Goal: Transaction & Acquisition: Purchase product/service

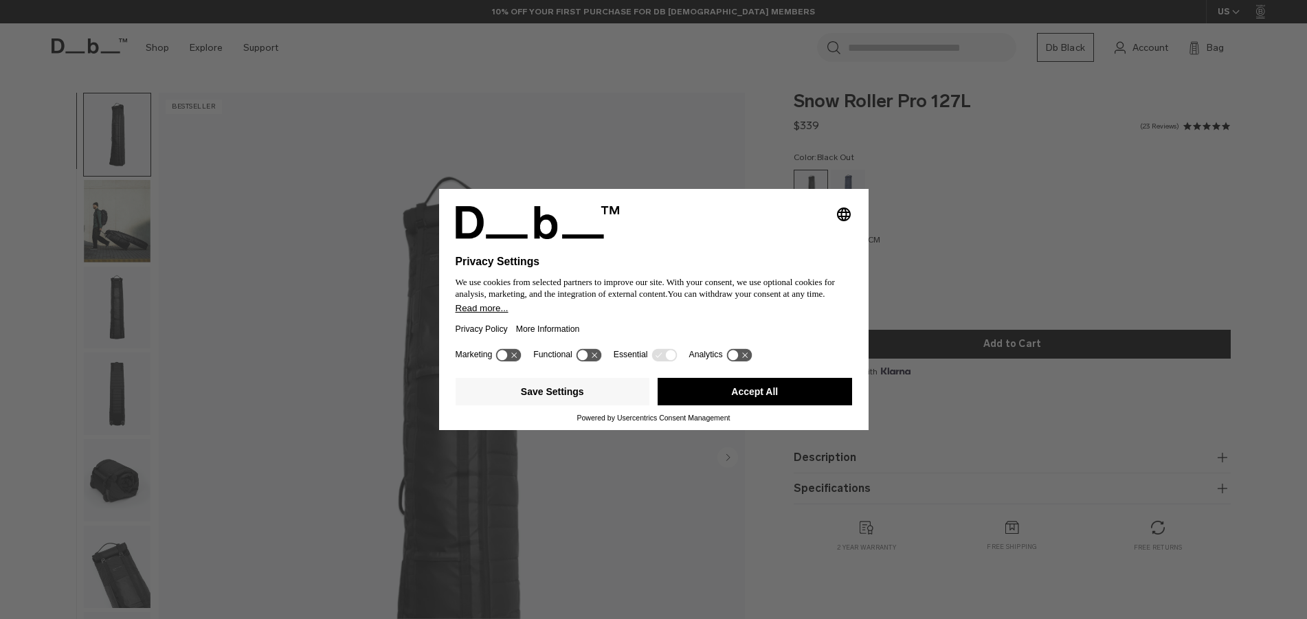
click at [708, 396] on button "Accept All" at bounding box center [754, 391] width 194 height 27
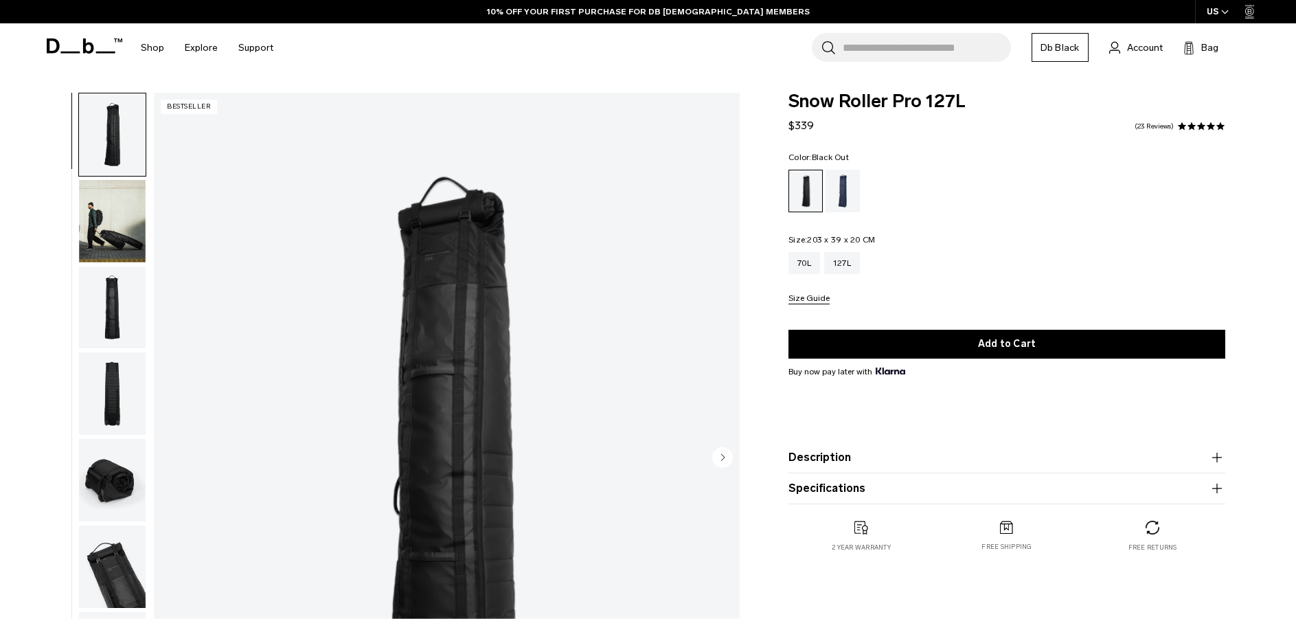
click at [98, 46] on icon at bounding box center [85, 45] width 76 height 15
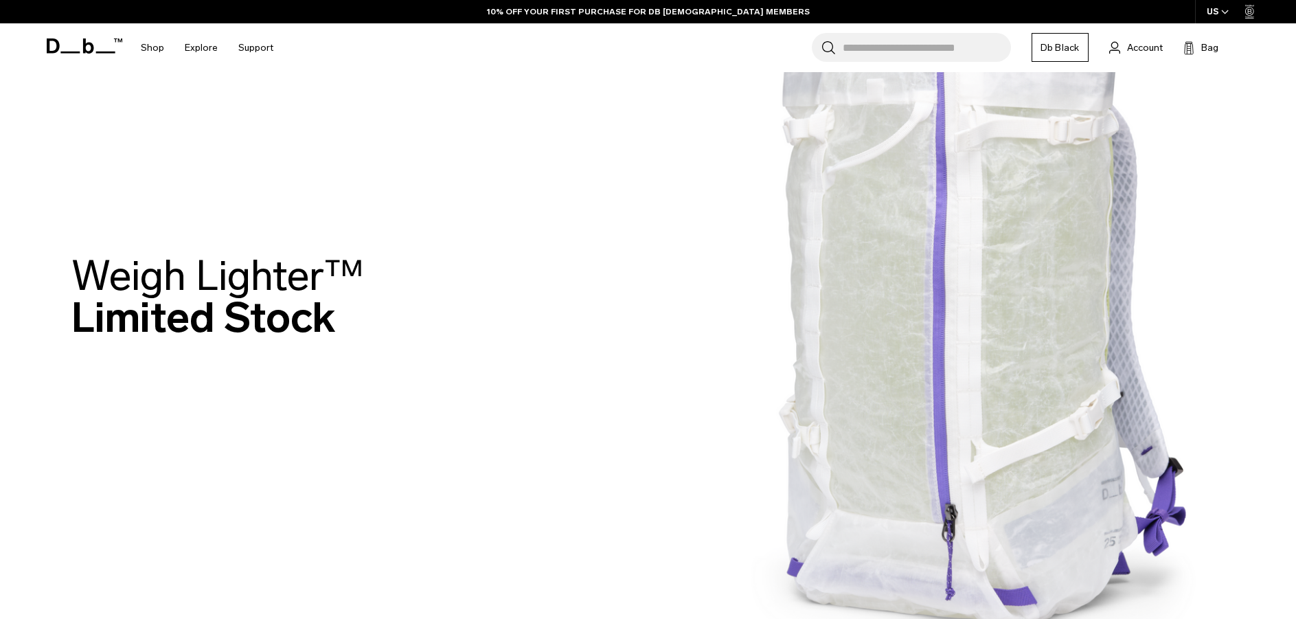
scroll to position [137, 0]
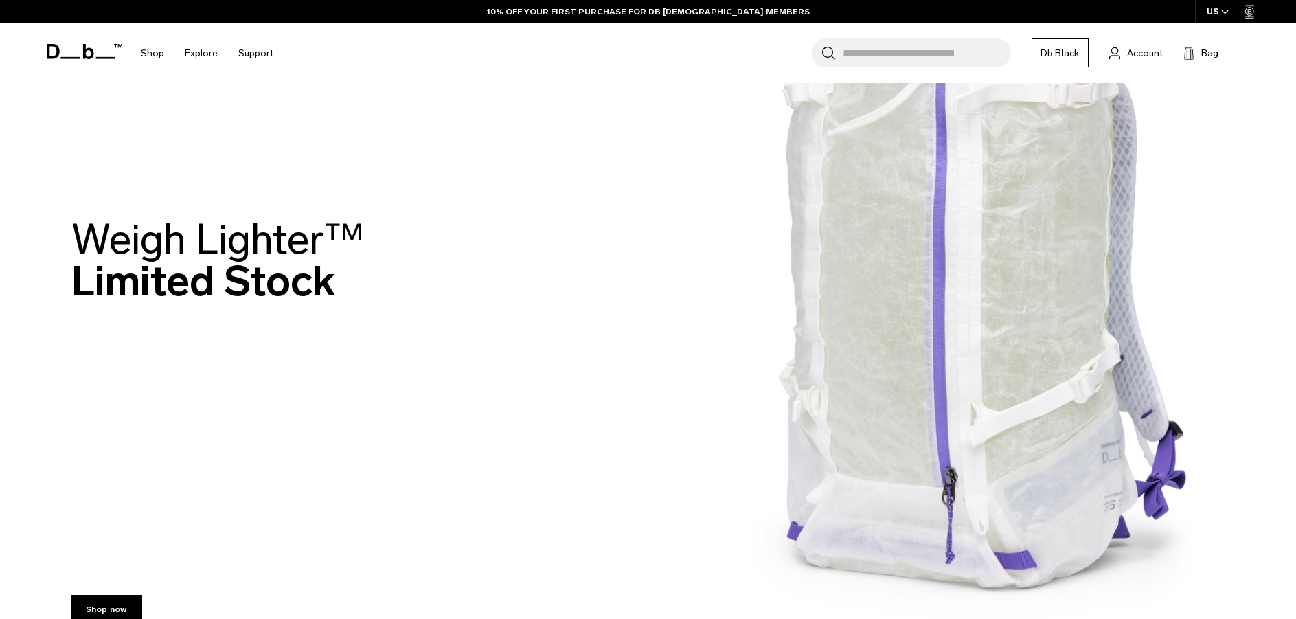
click at [923, 384] on img at bounding box center [648, 264] width 1296 height 802
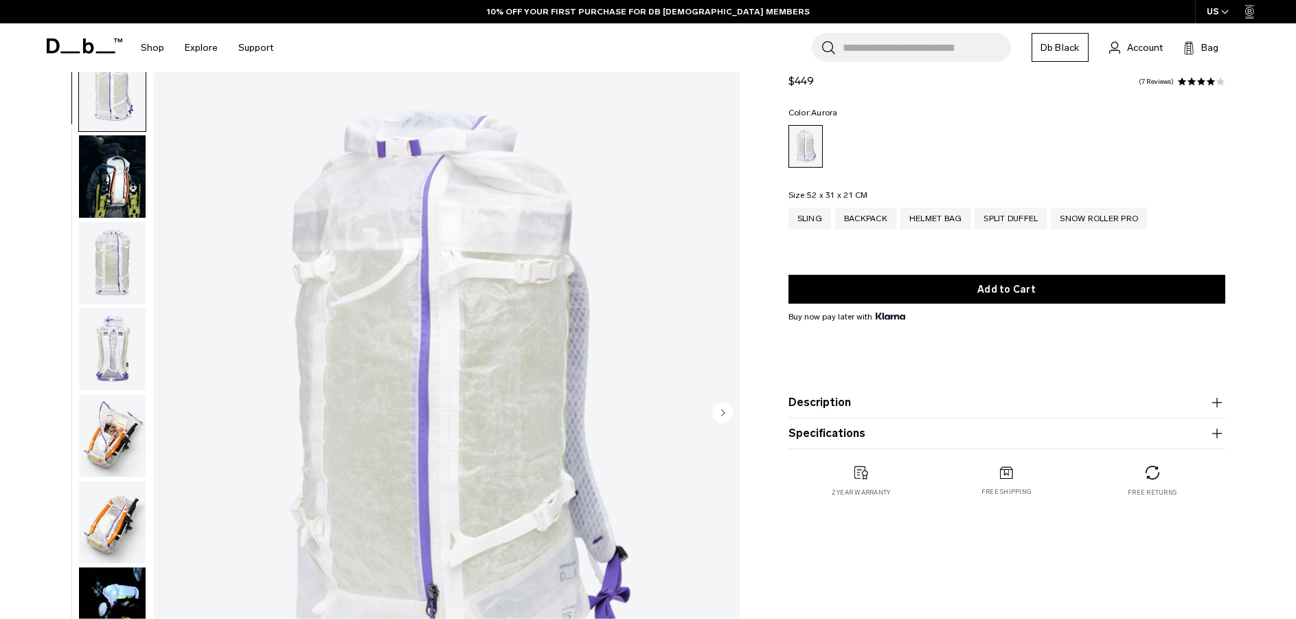
scroll to position [69, 0]
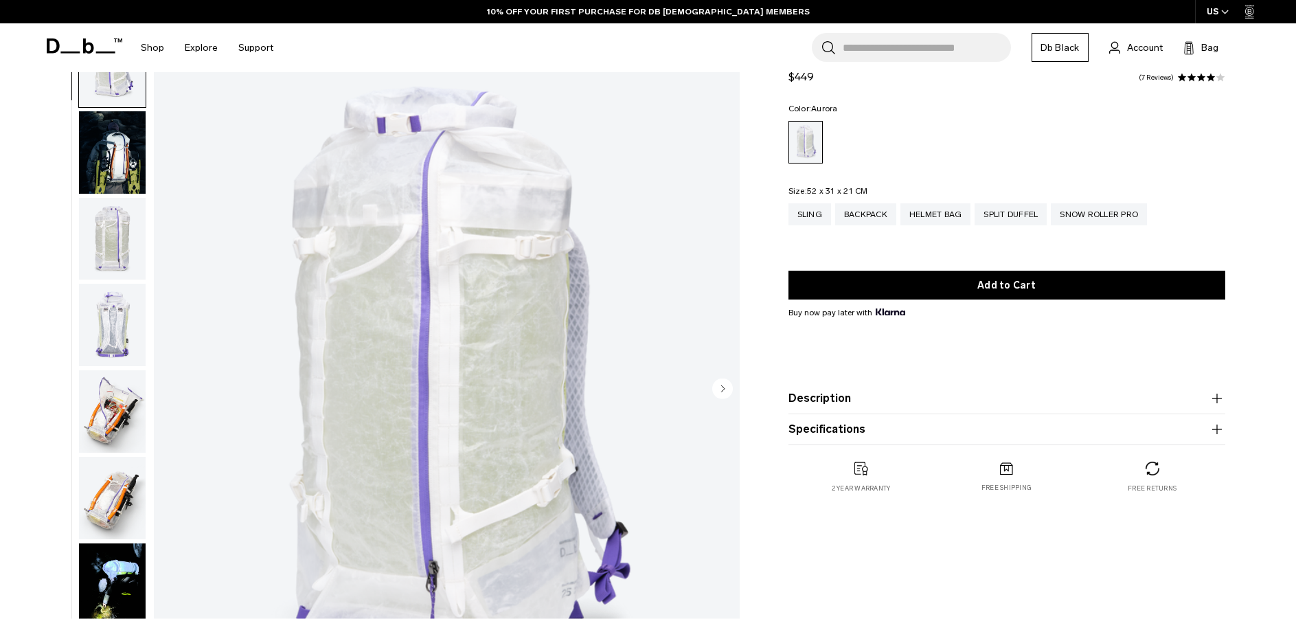
click at [102, 406] on img "button" at bounding box center [112, 411] width 67 height 82
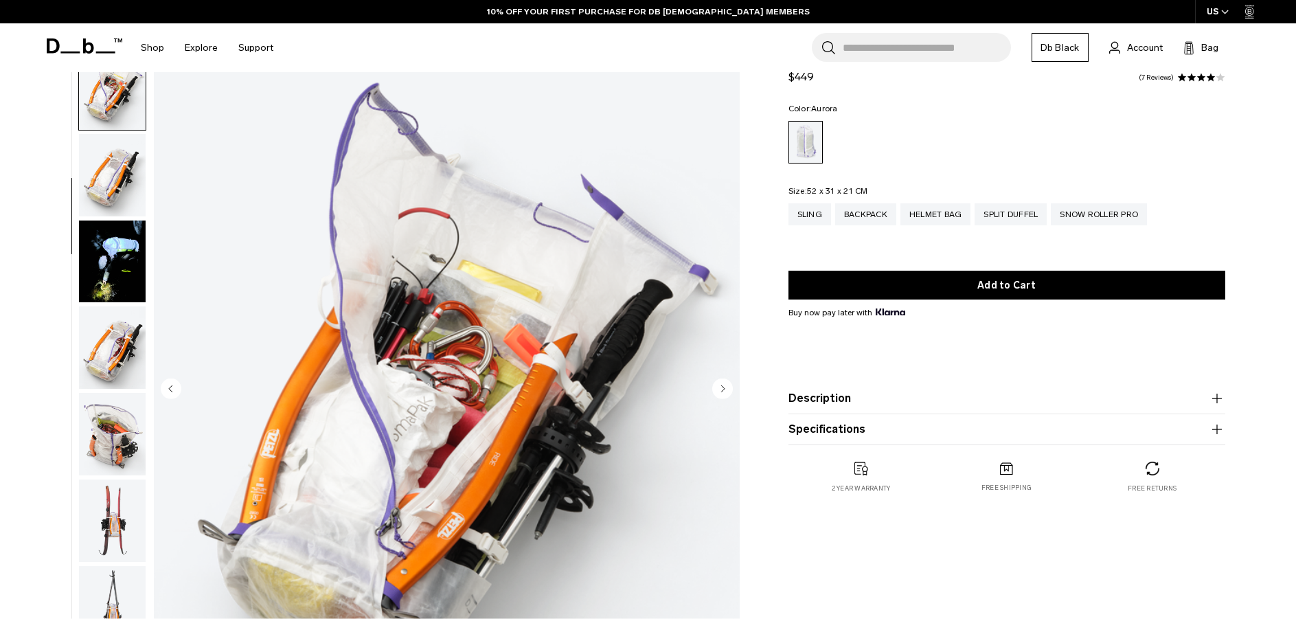
scroll to position [346, 0]
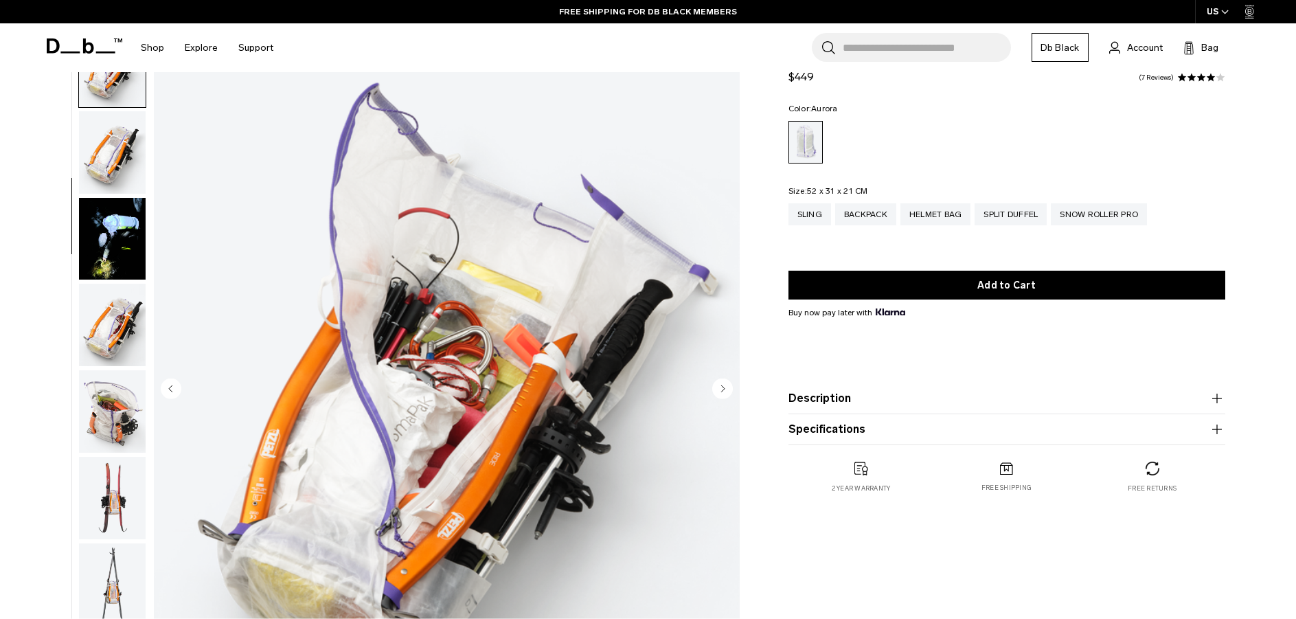
click at [102, 394] on img "button" at bounding box center [112, 411] width 67 height 82
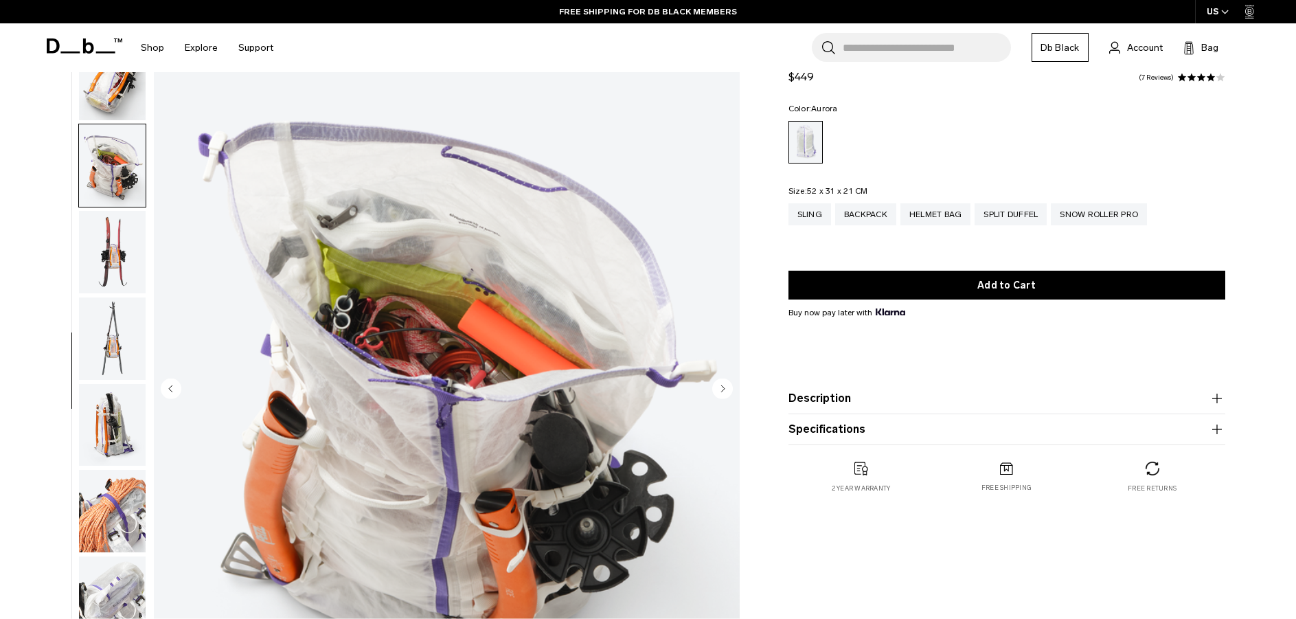
scroll to position [554, 0]
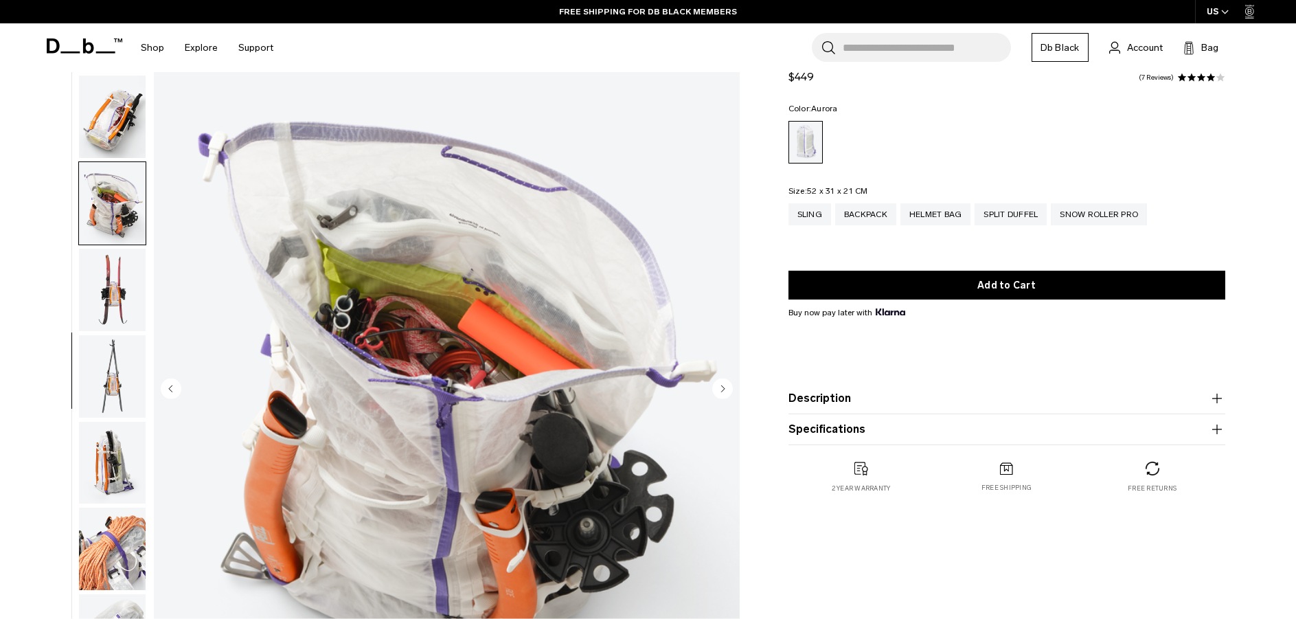
click at [127, 272] on img "button" at bounding box center [112, 290] width 67 height 82
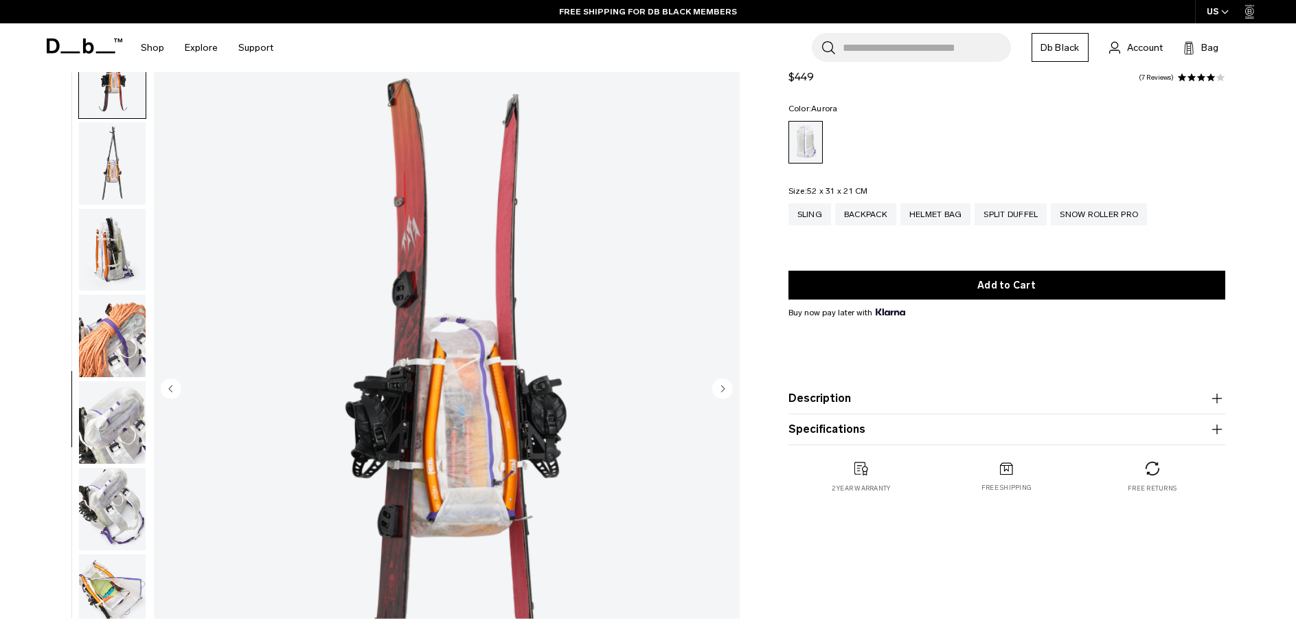
scroll to position [778, 0]
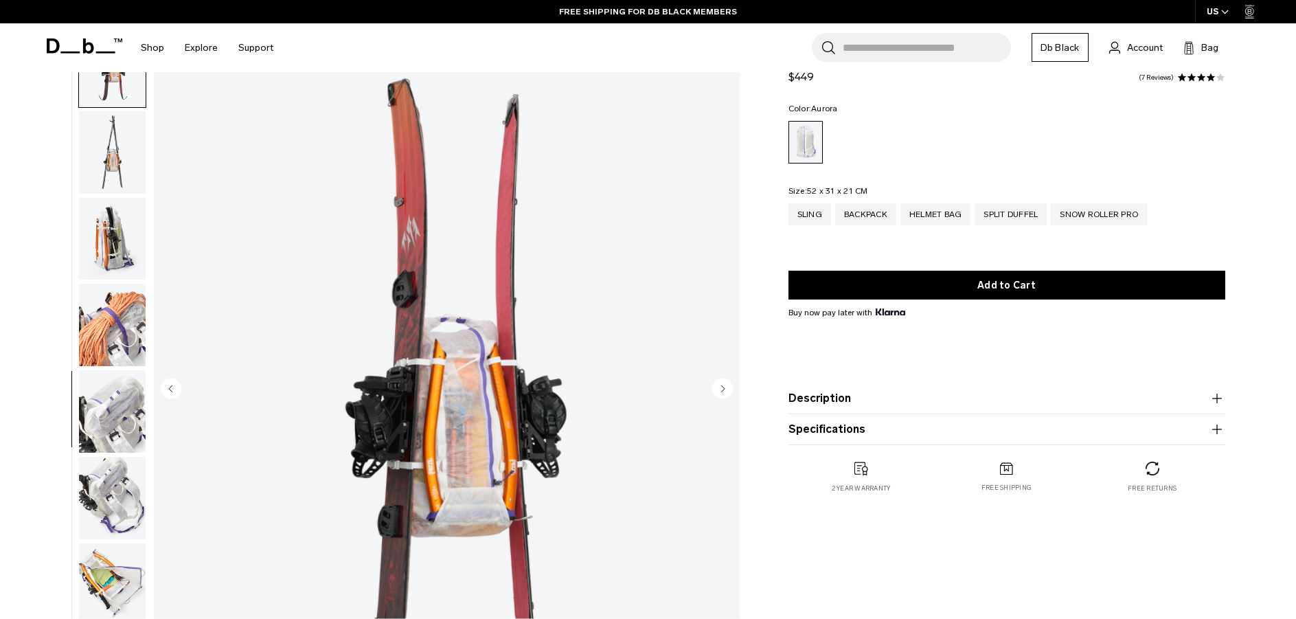
click at [115, 429] on img "button" at bounding box center [112, 411] width 67 height 82
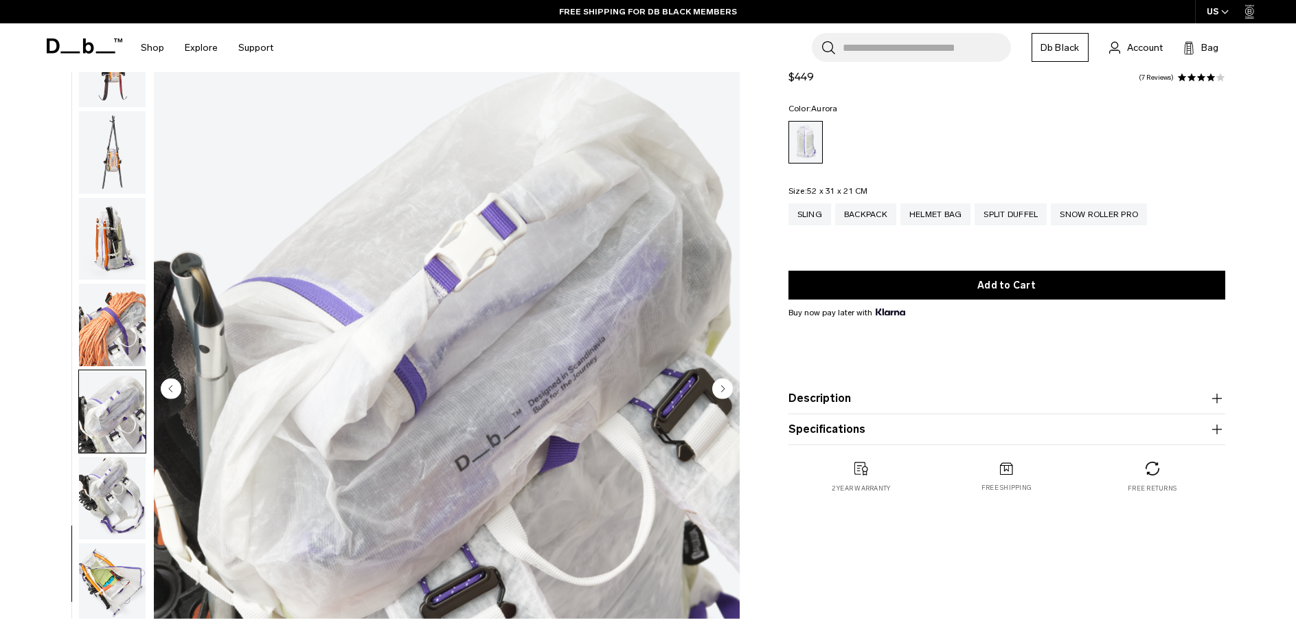
scroll to position [821, 0]
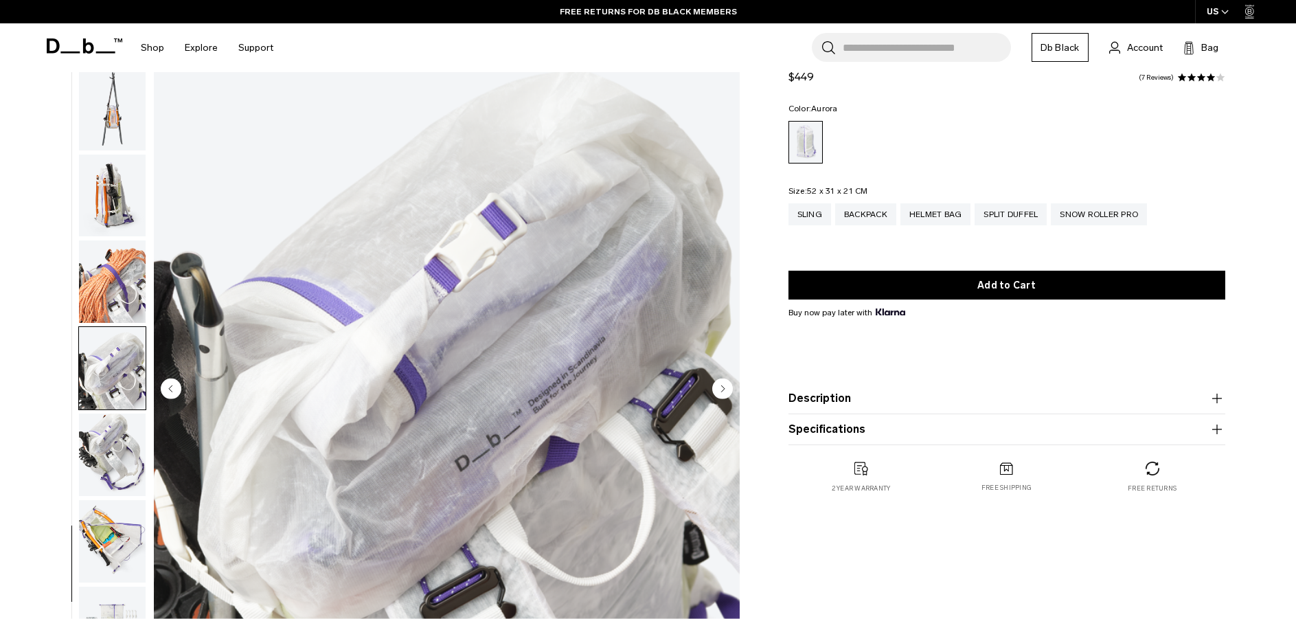
click at [106, 306] on img "button" at bounding box center [112, 281] width 67 height 82
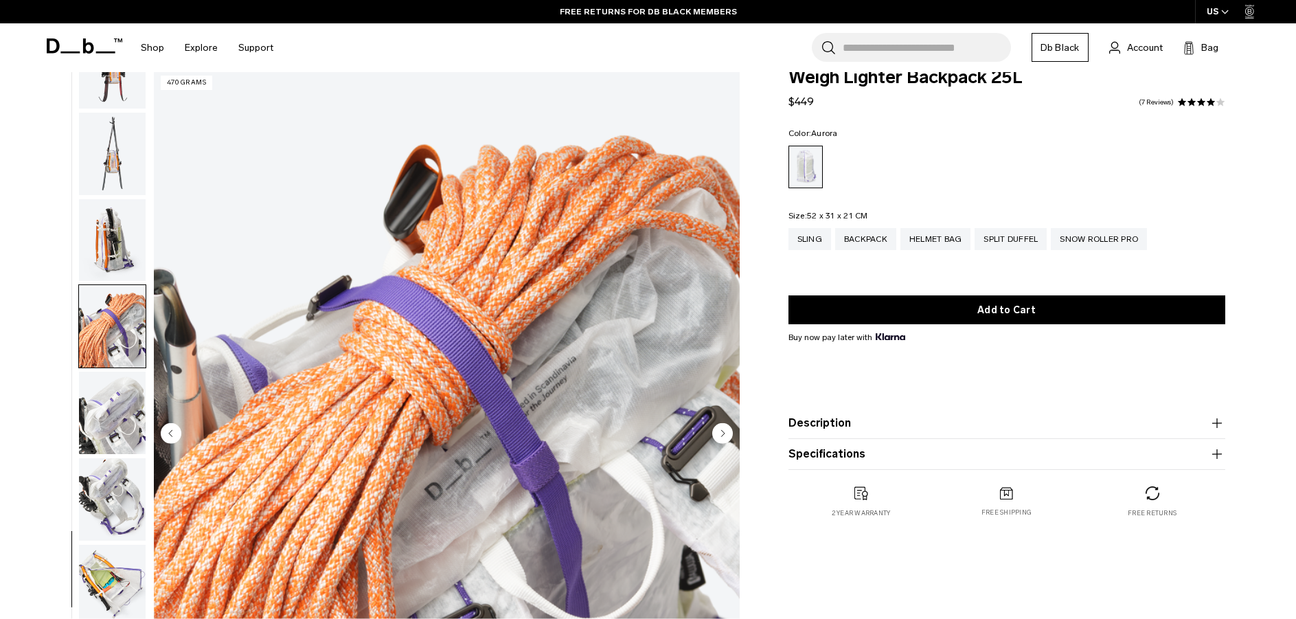
scroll to position [0, 0]
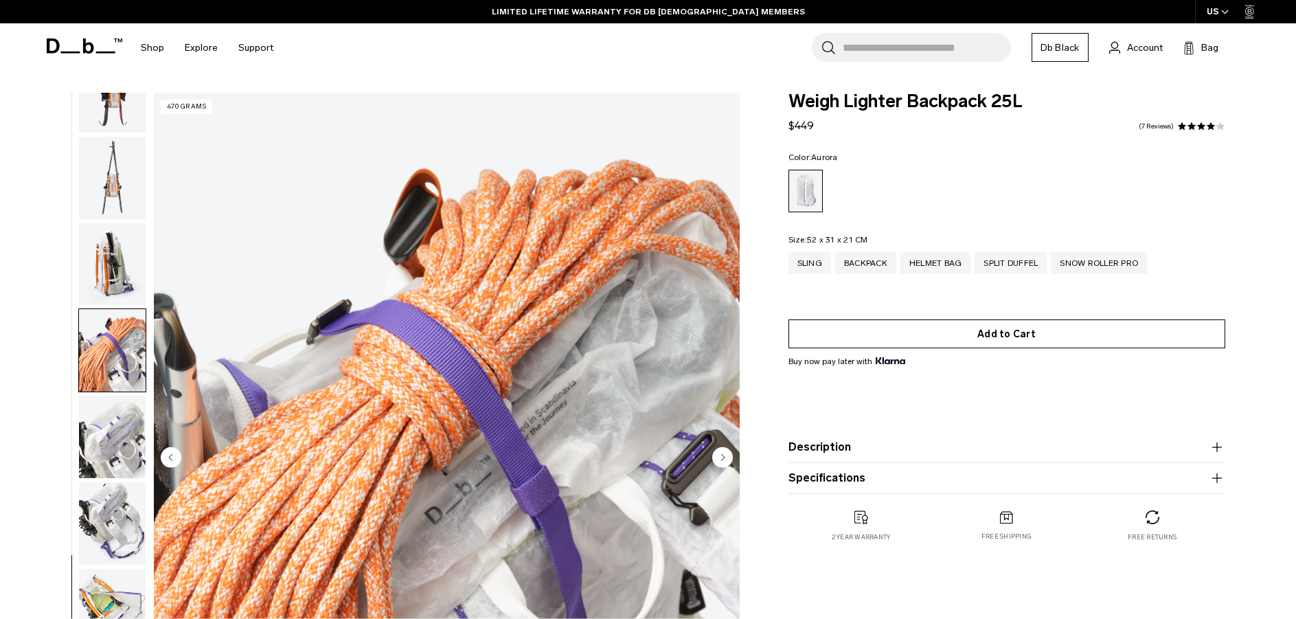
click at [980, 331] on button "Add to Cart" at bounding box center [1007, 333] width 437 height 29
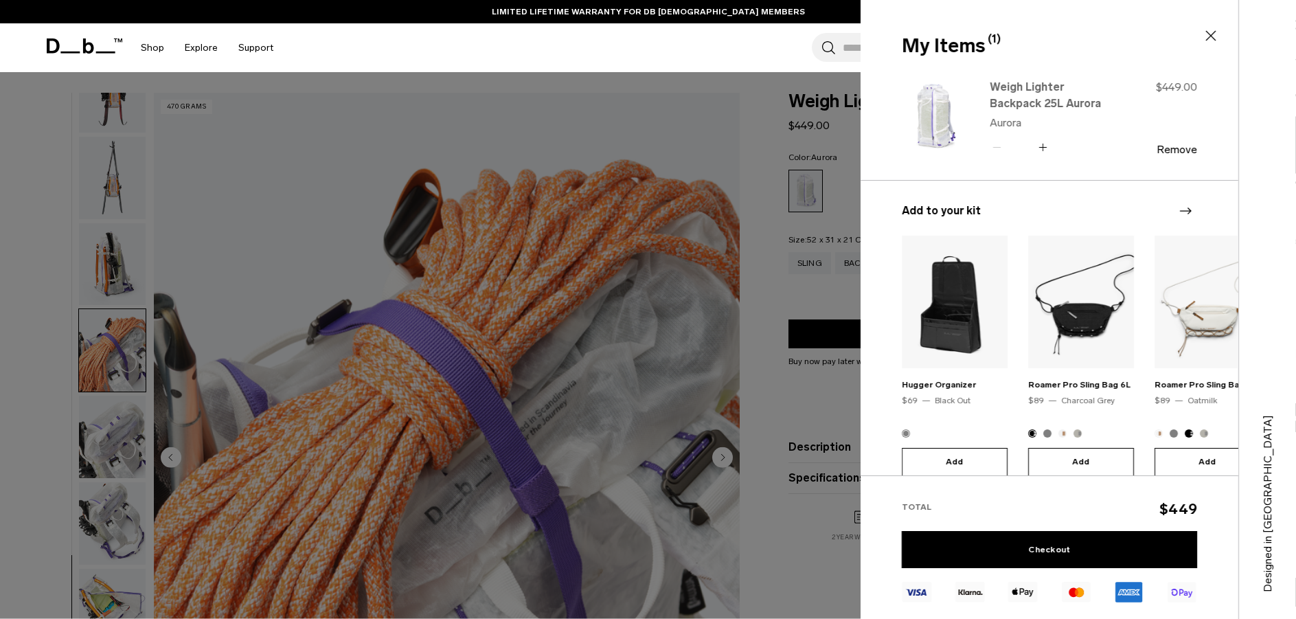
click at [1063, 79] on link "Weigh Lighter Backpack 25L Aurora" at bounding box center [1050, 95] width 121 height 33
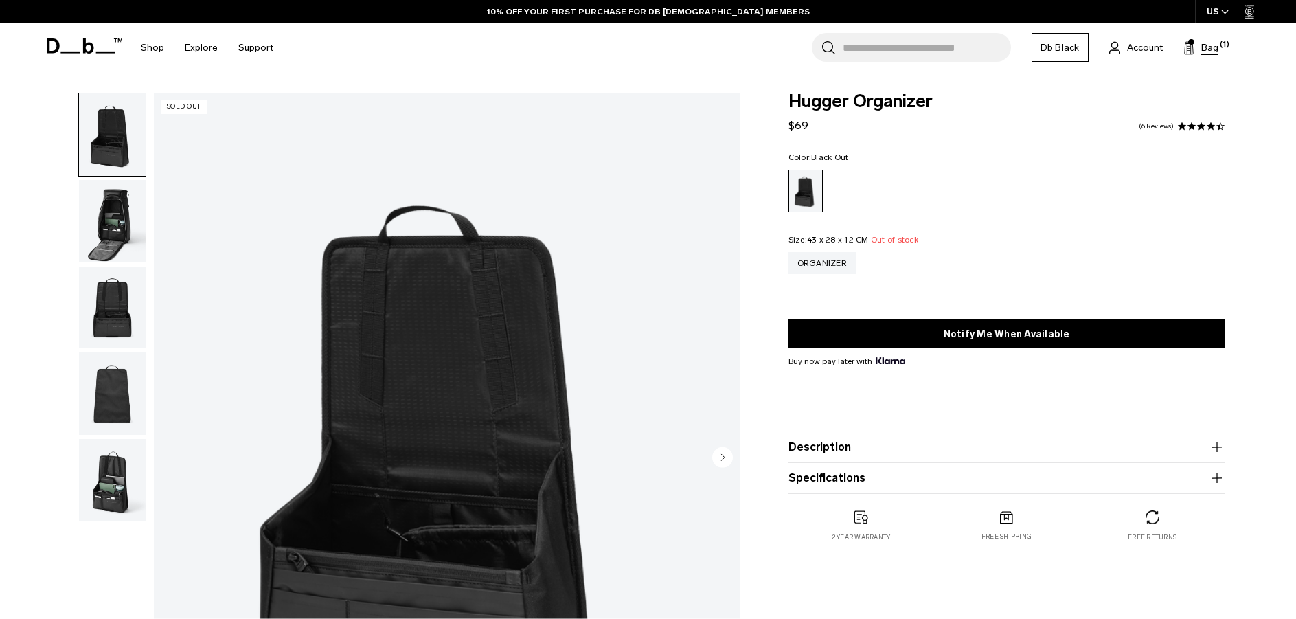
click at [1203, 50] on span "Bag" at bounding box center [1209, 48] width 17 height 14
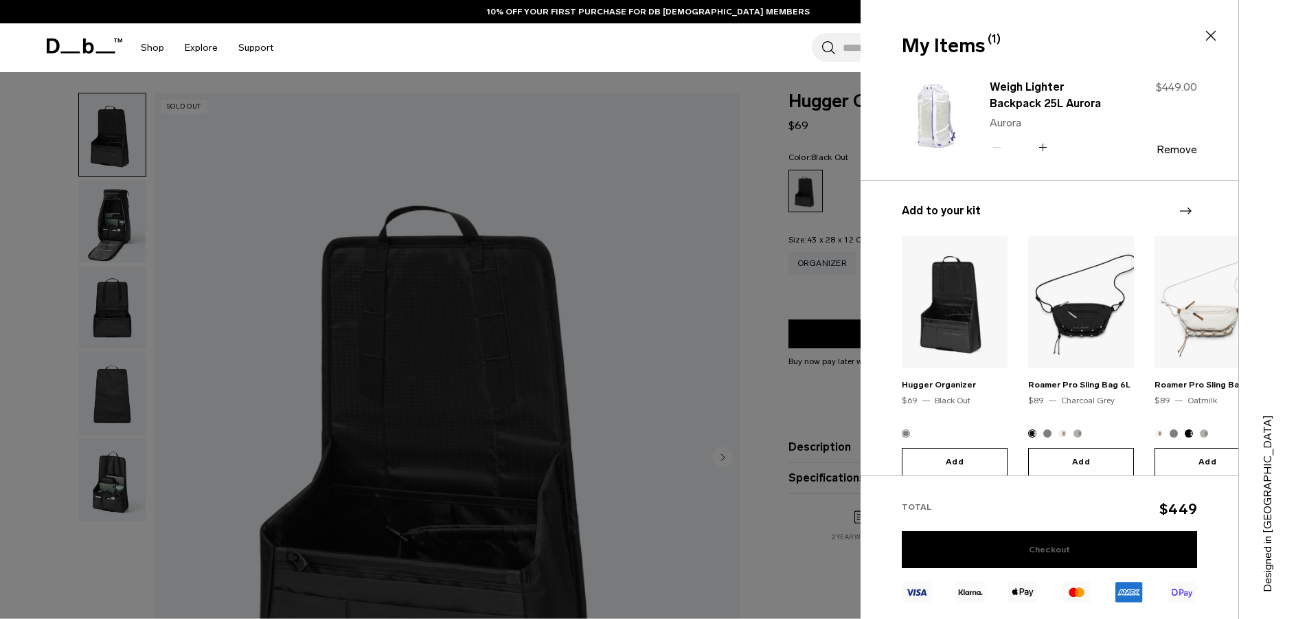
click at [1040, 545] on link "Checkout" at bounding box center [1049, 549] width 295 height 37
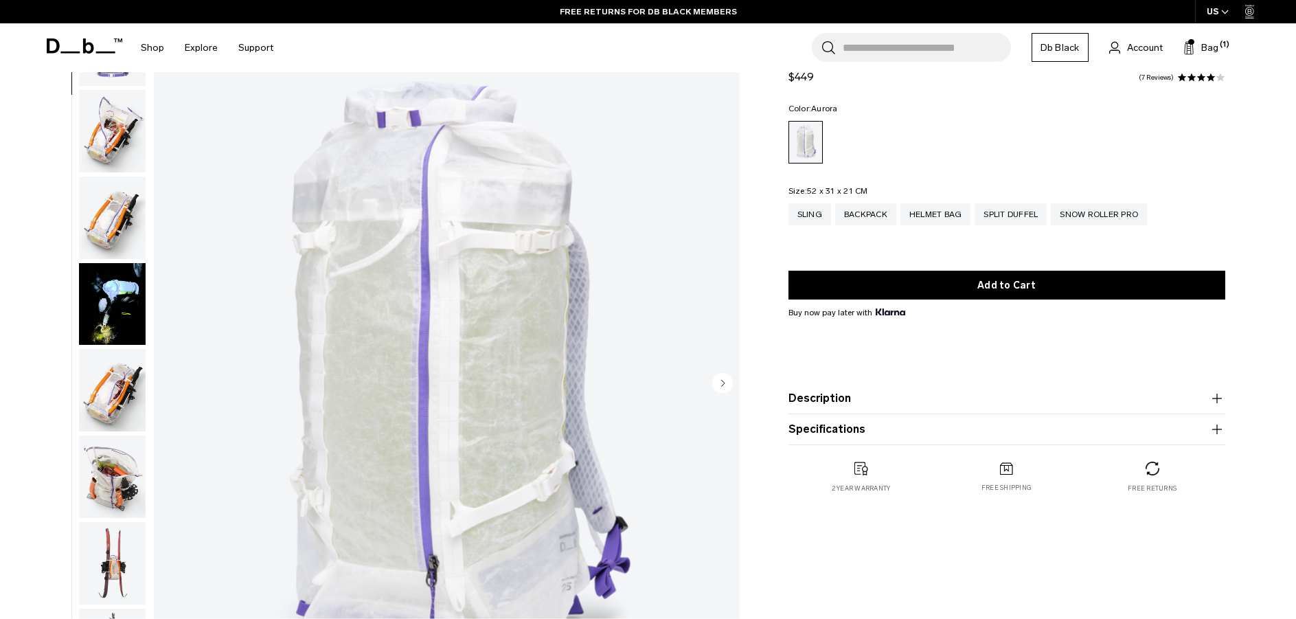
scroll to position [69, 0]
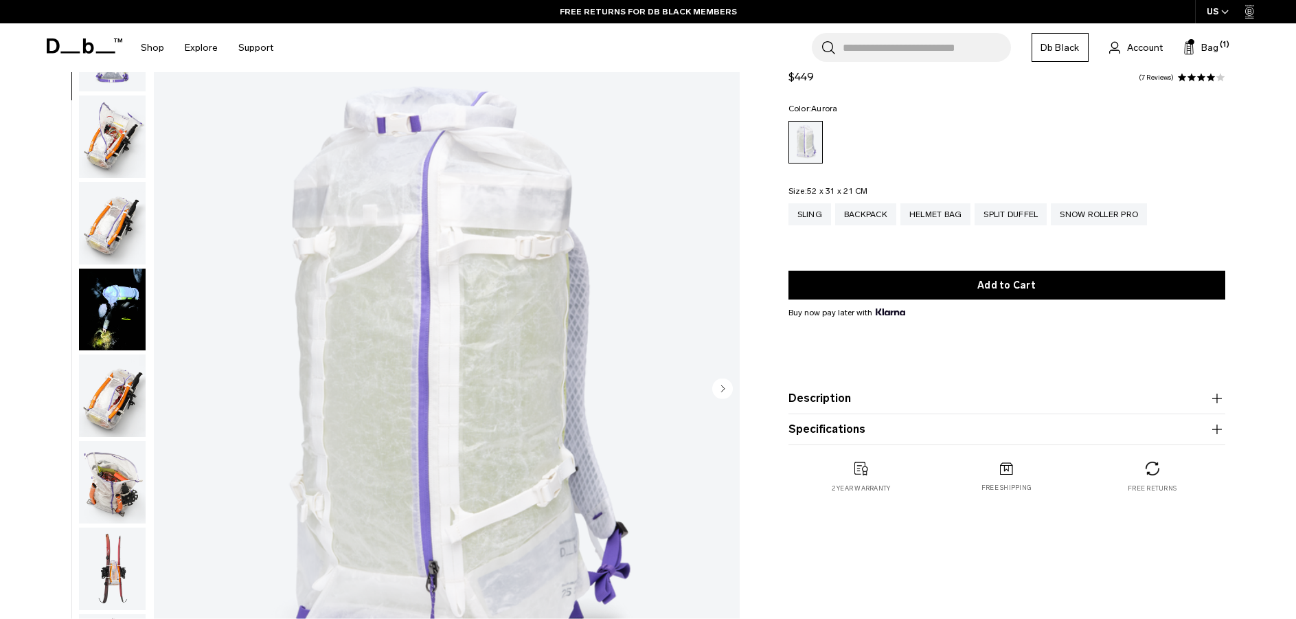
click at [102, 400] on img "button" at bounding box center [112, 395] width 67 height 82
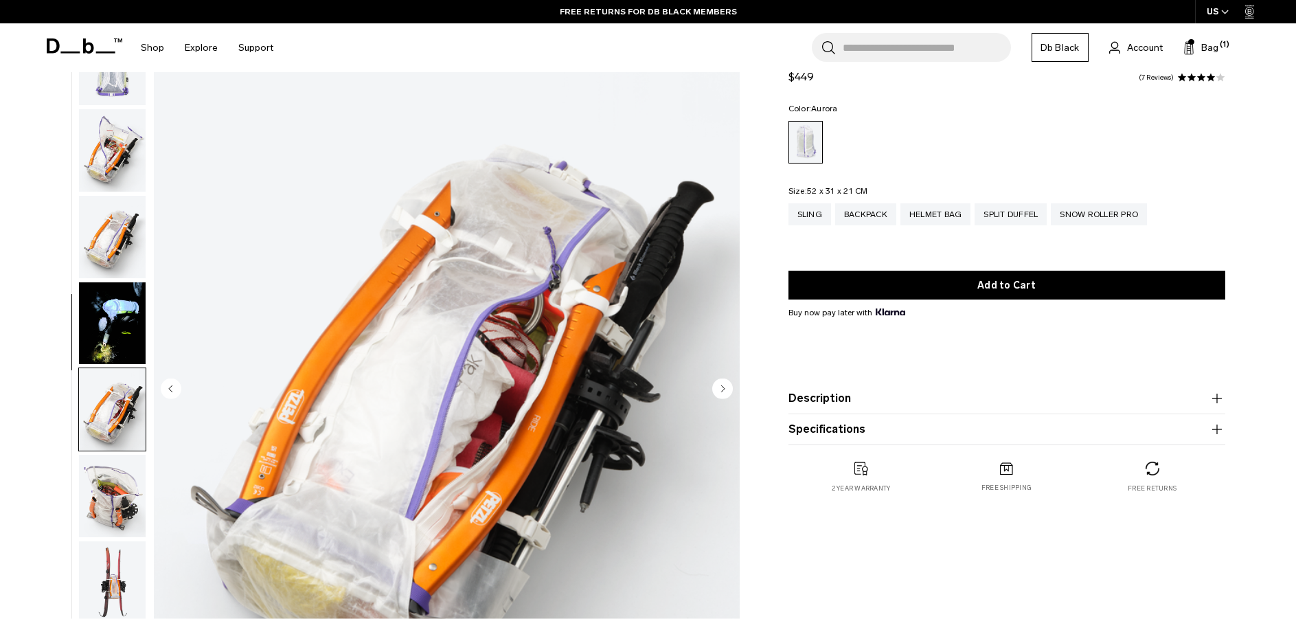
scroll to position [0, 0]
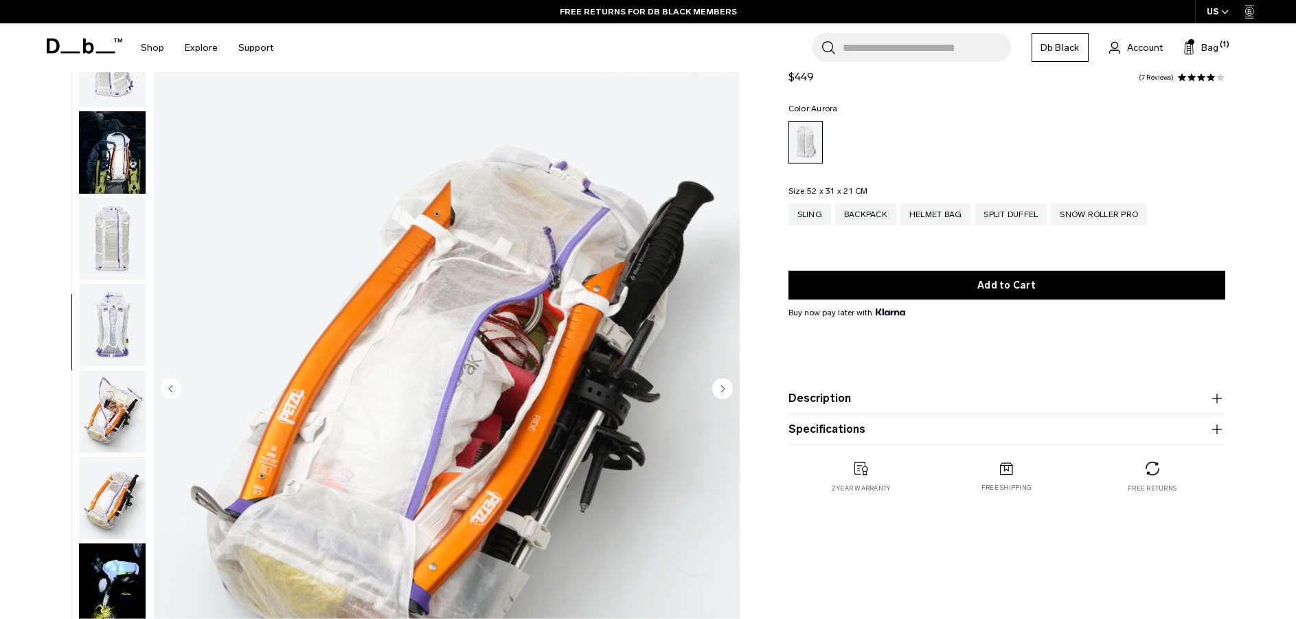
click at [126, 225] on img "button" at bounding box center [112, 239] width 67 height 82
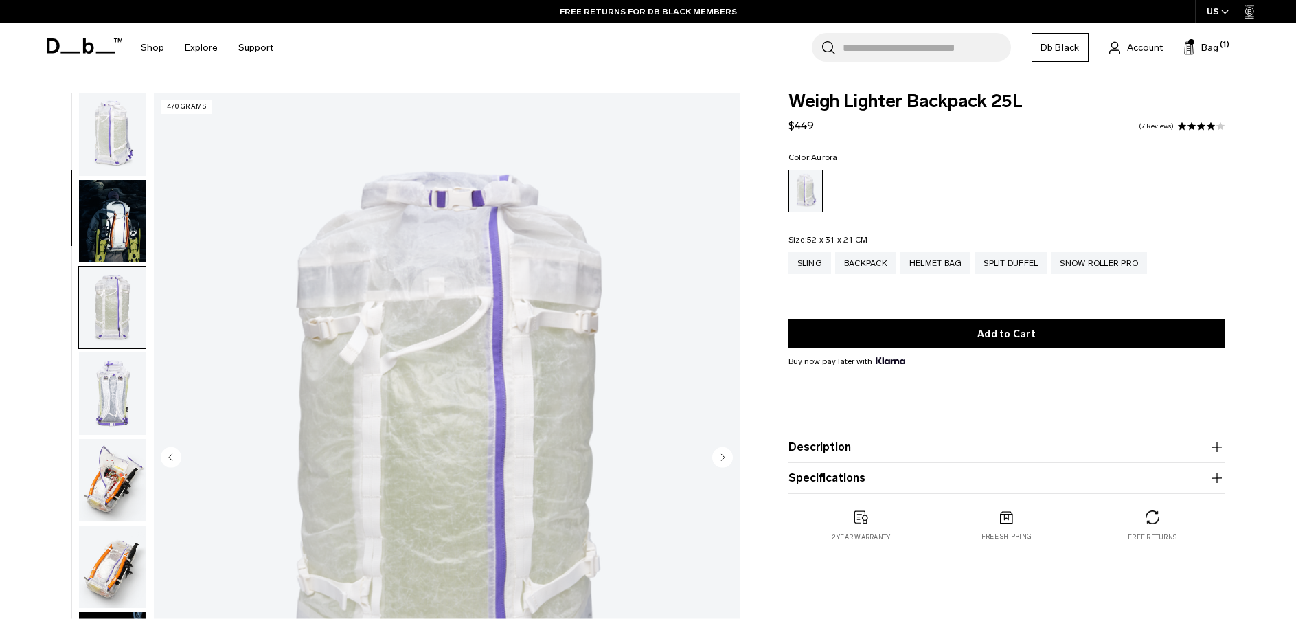
click at [124, 201] on img "button" at bounding box center [112, 221] width 67 height 82
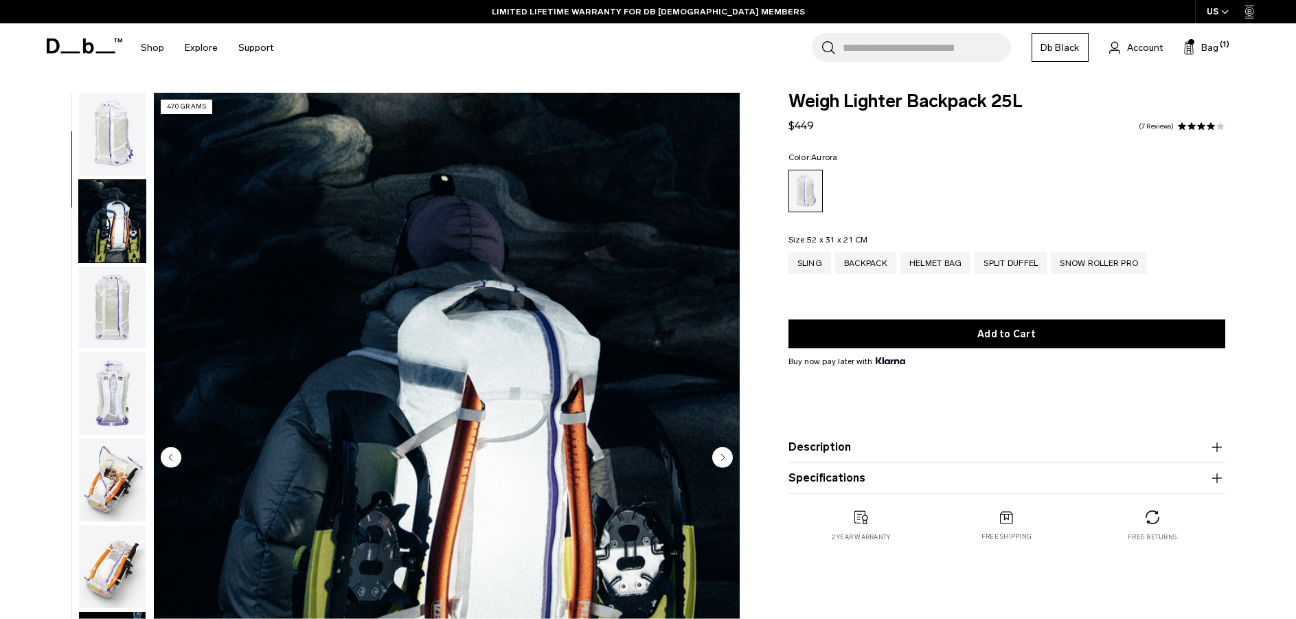
click at [115, 144] on img "button" at bounding box center [112, 134] width 67 height 82
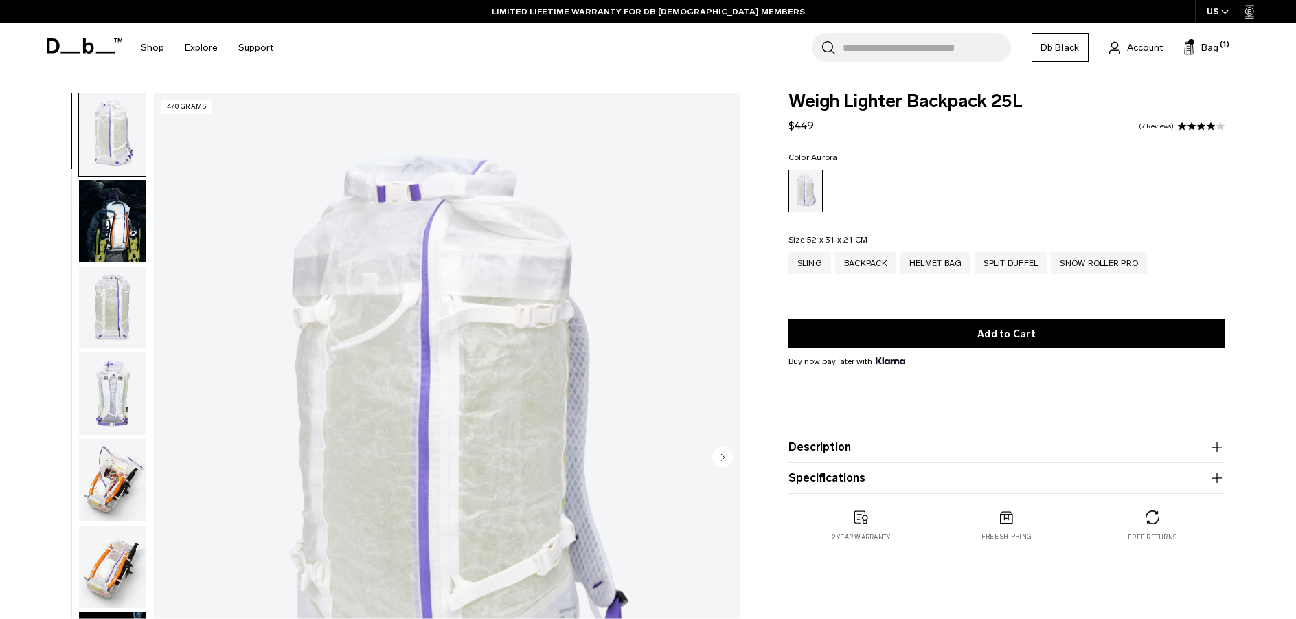
click at [119, 330] on img "button" at bounding box center [112, 308] width 67 height 82
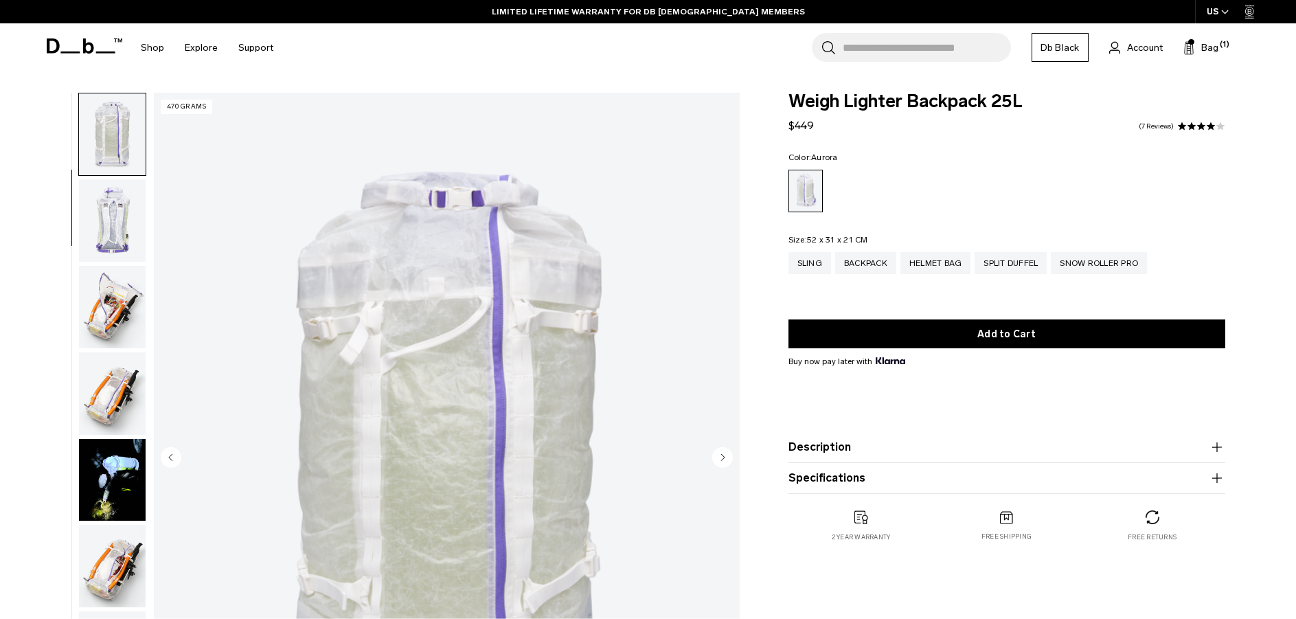
click at [123, 324] on img "button" at bounding box center [112, 307] width 67 height 82
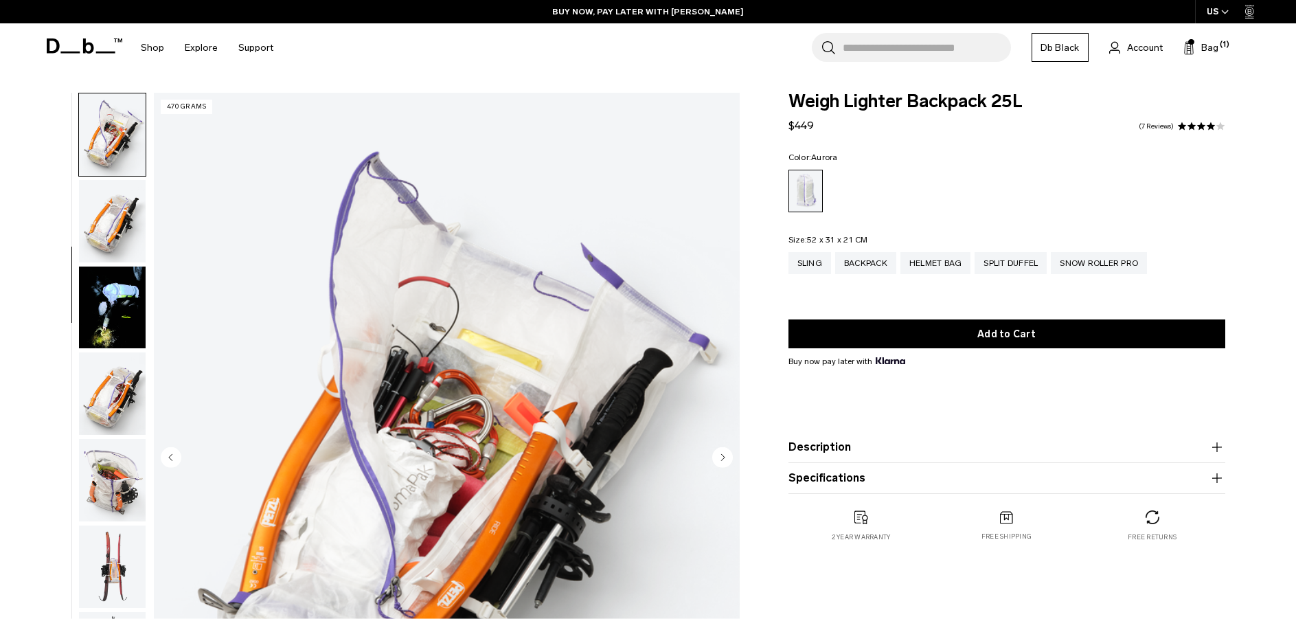
click at [102, 313] on img "button" at bounding box center [112, 308] width 67 height 82
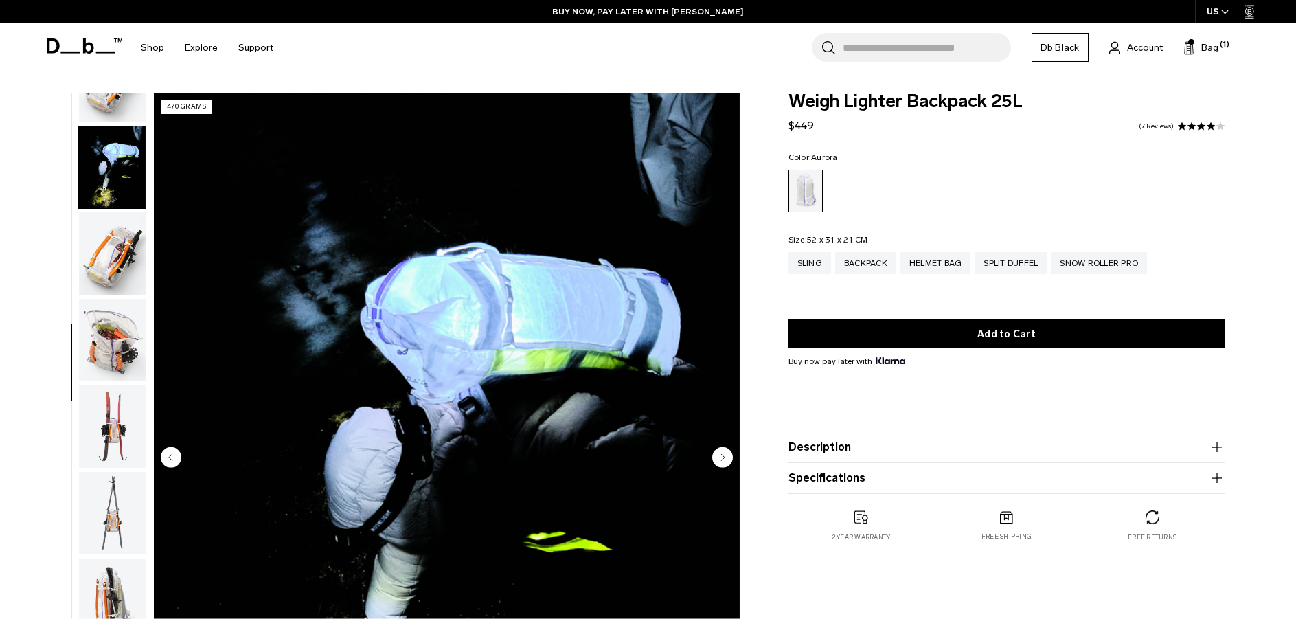
scroll to position [519, 0]
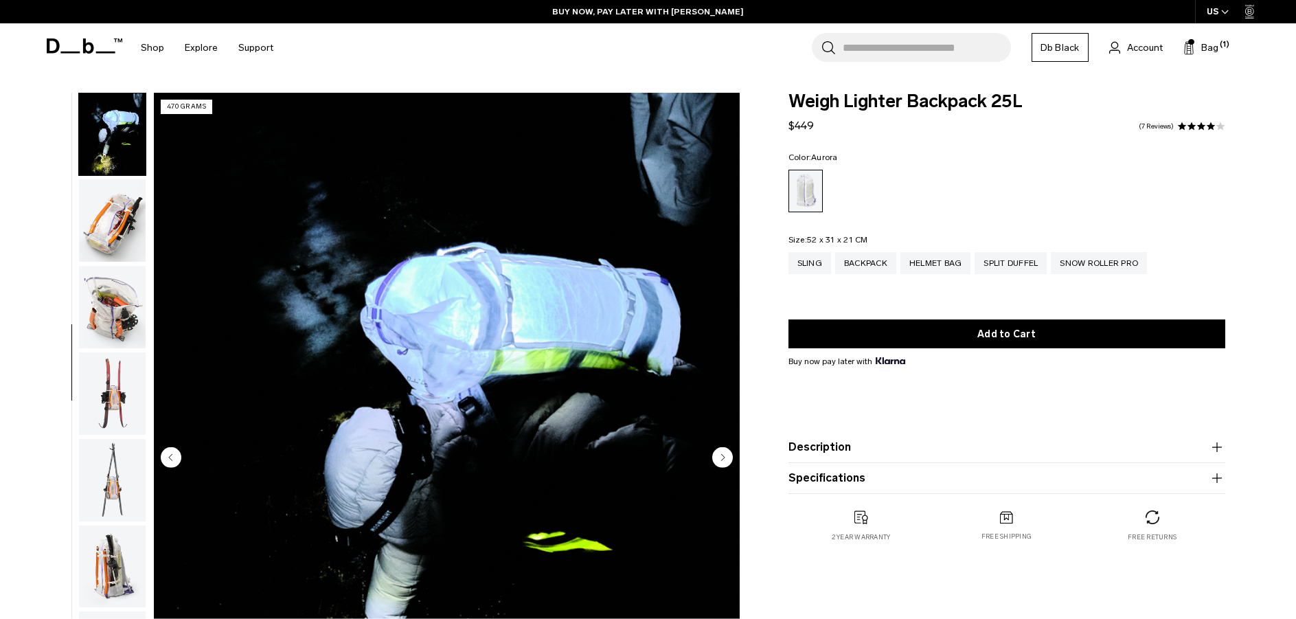
click at [135, 388] on img "button" at bounding box center [112, 393] width 67 height 82
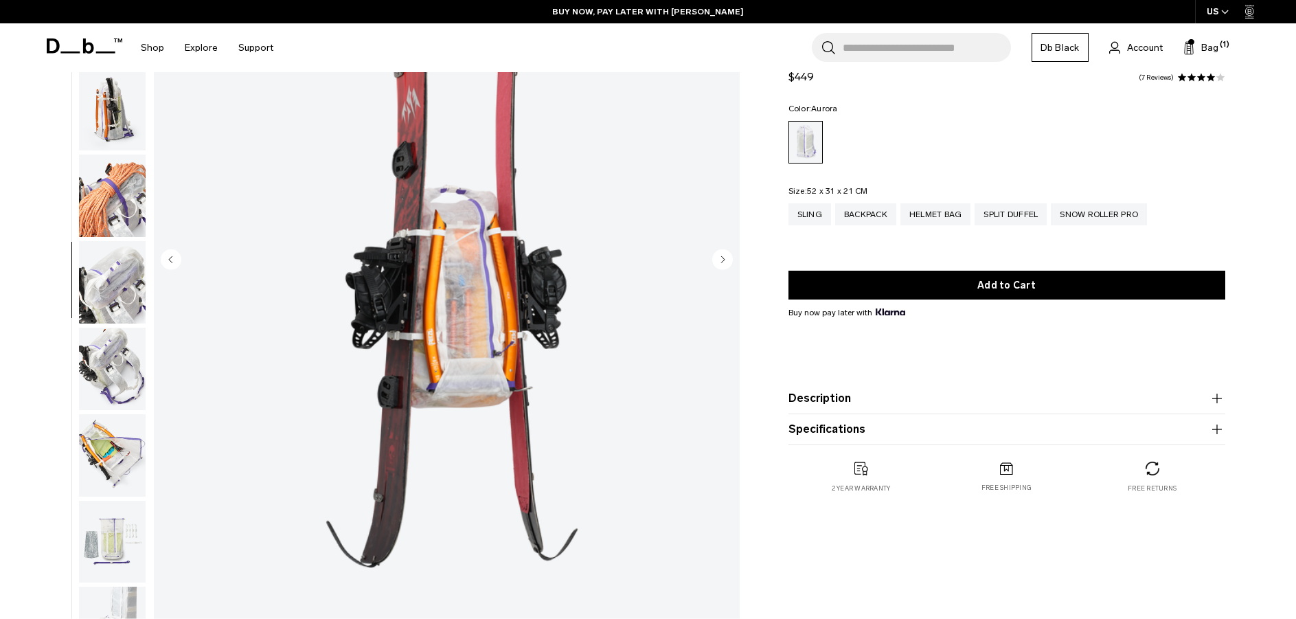
scroll to position [206, 0]
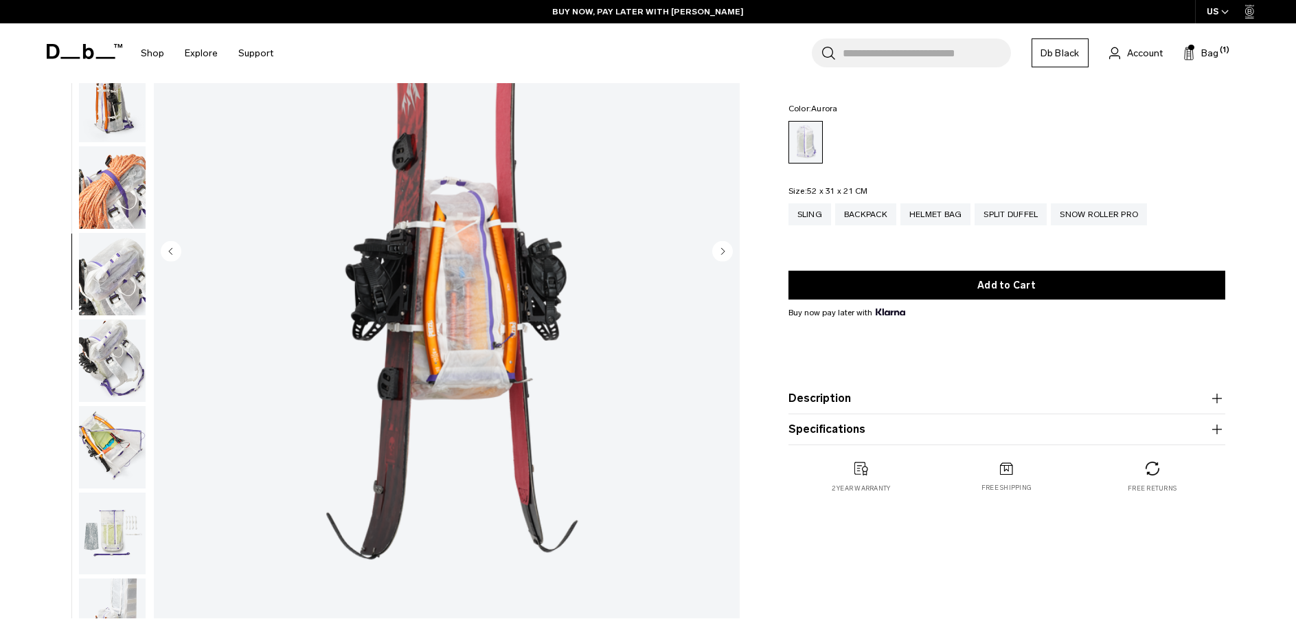
click at [120, 370] on img "button" at bounding box center [112, 360] width 67 height 82
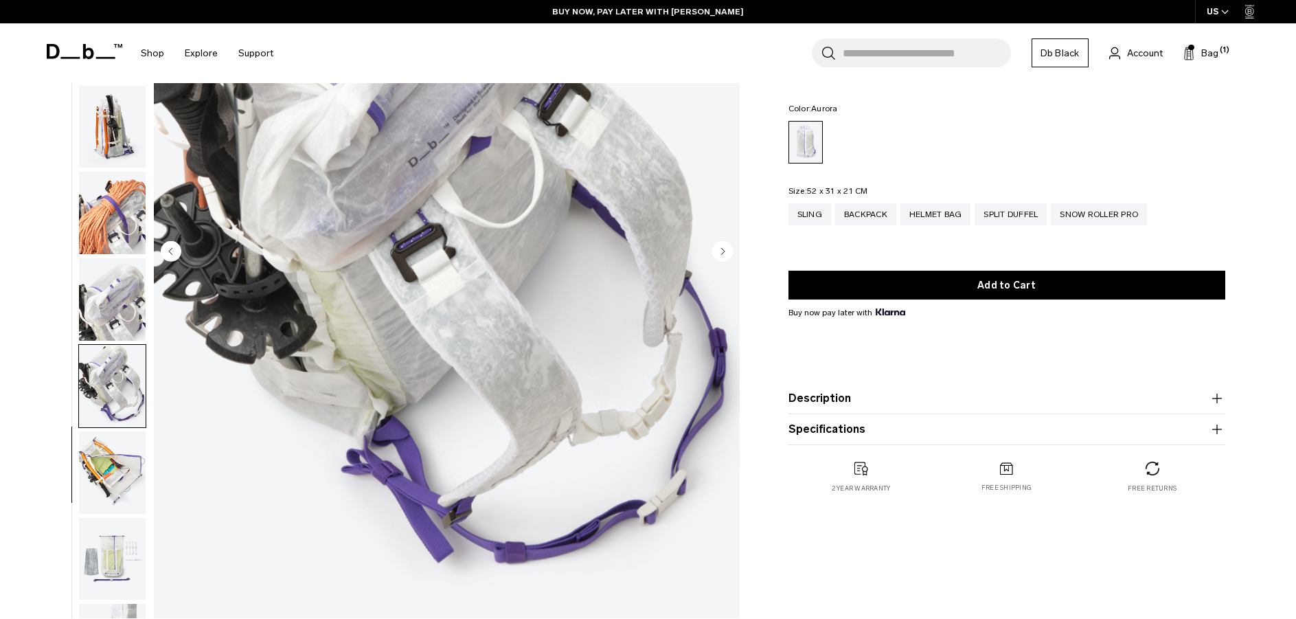
click at [91, 476] on img "button" at bounding box center [112, 472] width 67 height 82
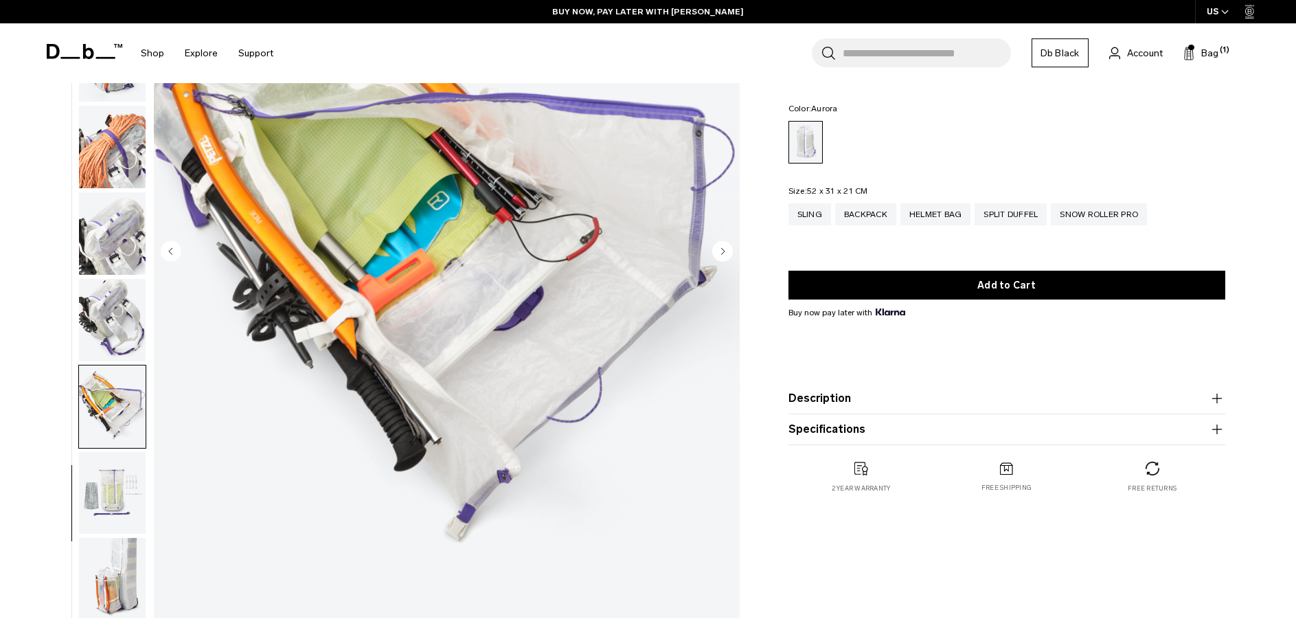
scroll to position [821, 0]
click at [106, 519] on img "button" at bounding box center [112, 490] width 67 height 82
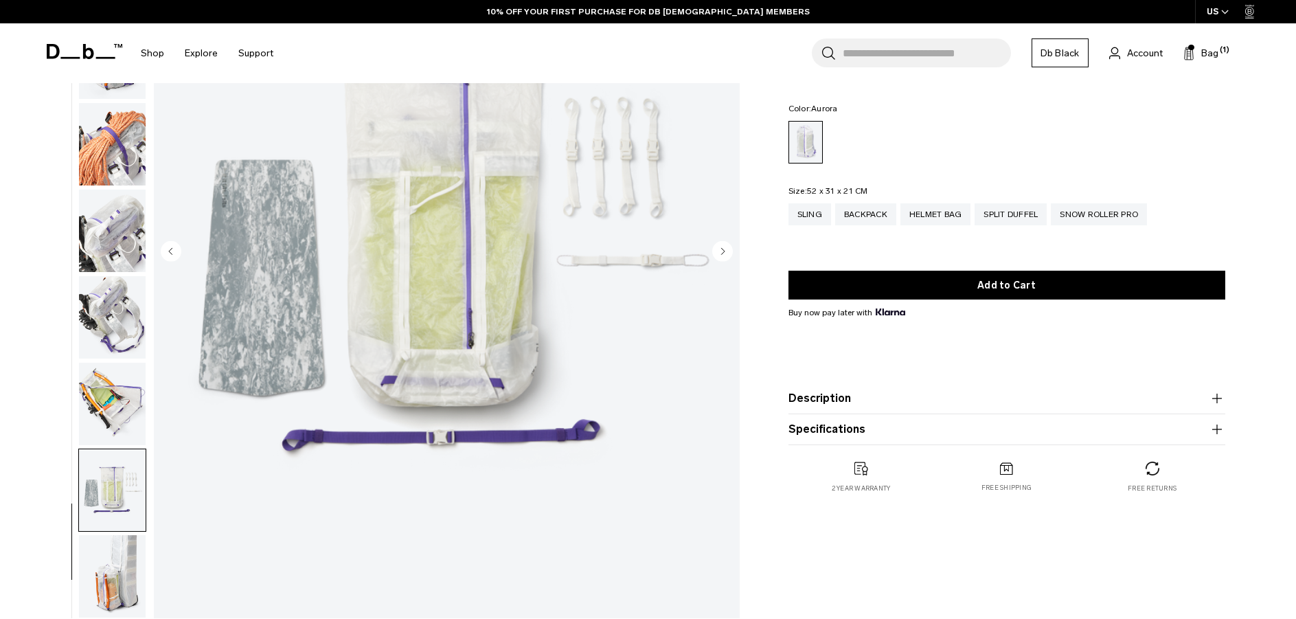
click at [118, 561] on img "button" at bounding box center [112, 576] width 67 height 82
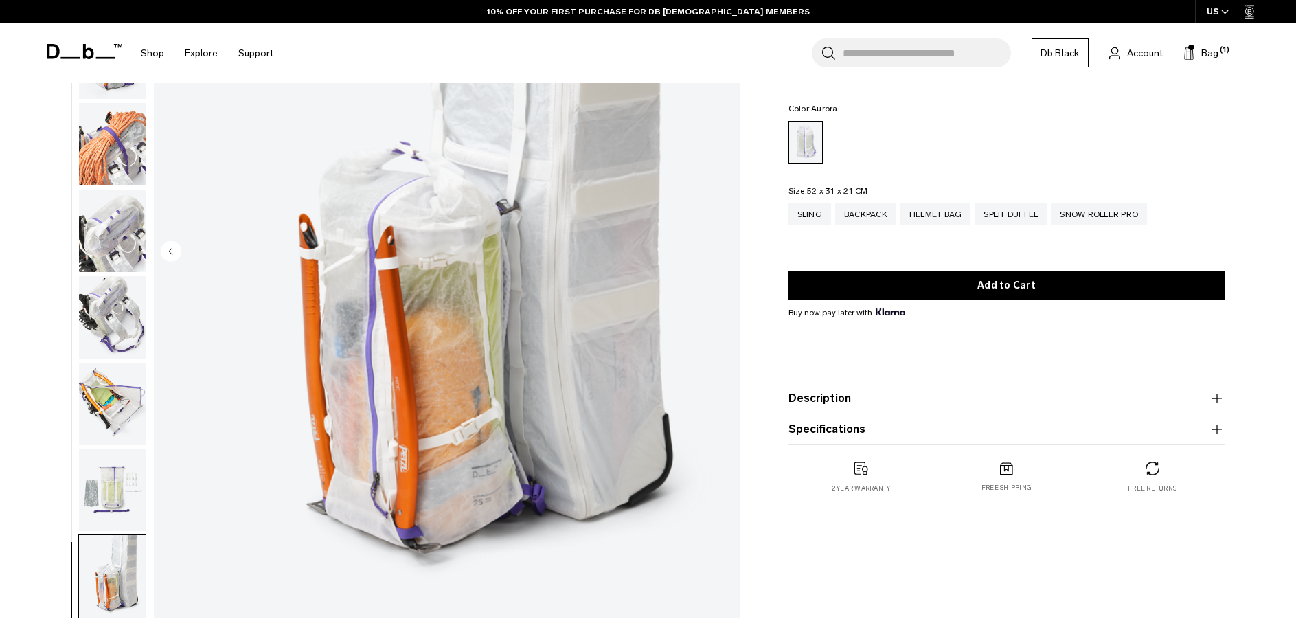
click at [115, 496] on img "button" at bounding box center [112, 490] width 67 height 82
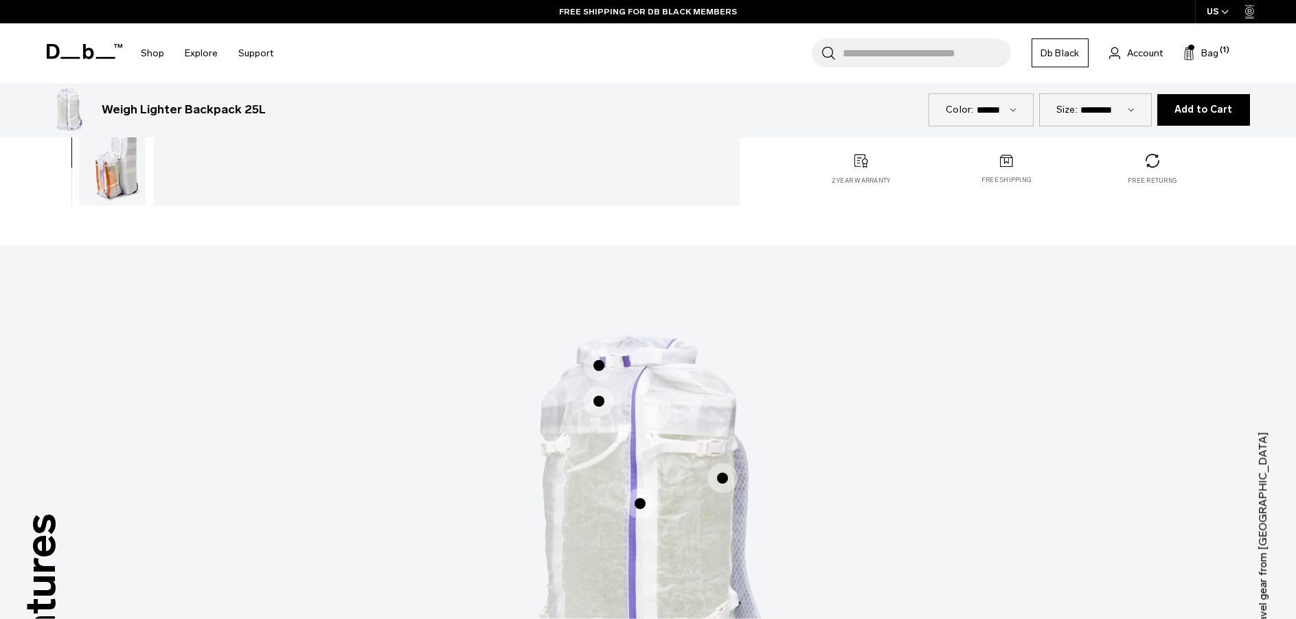
scroll to position [962, 0]
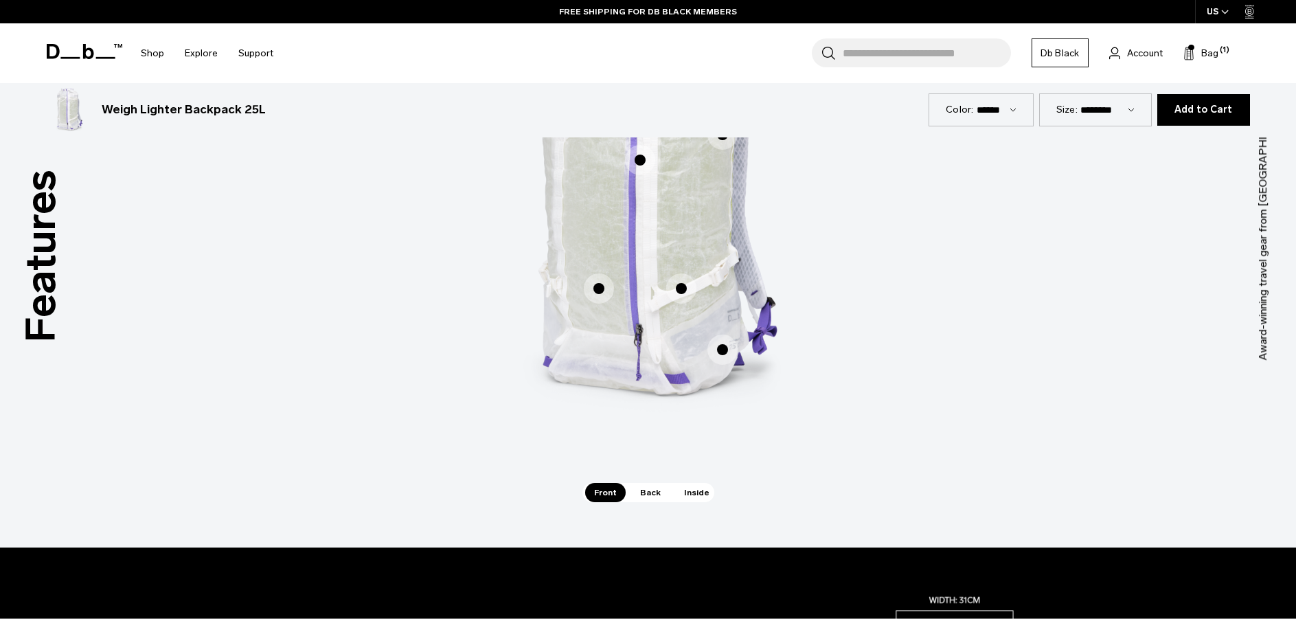
click at [635, 482] on div "Adjustable and interchangeable ski/split board carry straps Adjustable and inte…" at bounding box center [648, 215] width 412 height 535
click at [644, 492] on span "Back" at bounding box center [650, 492] width 38 height 19
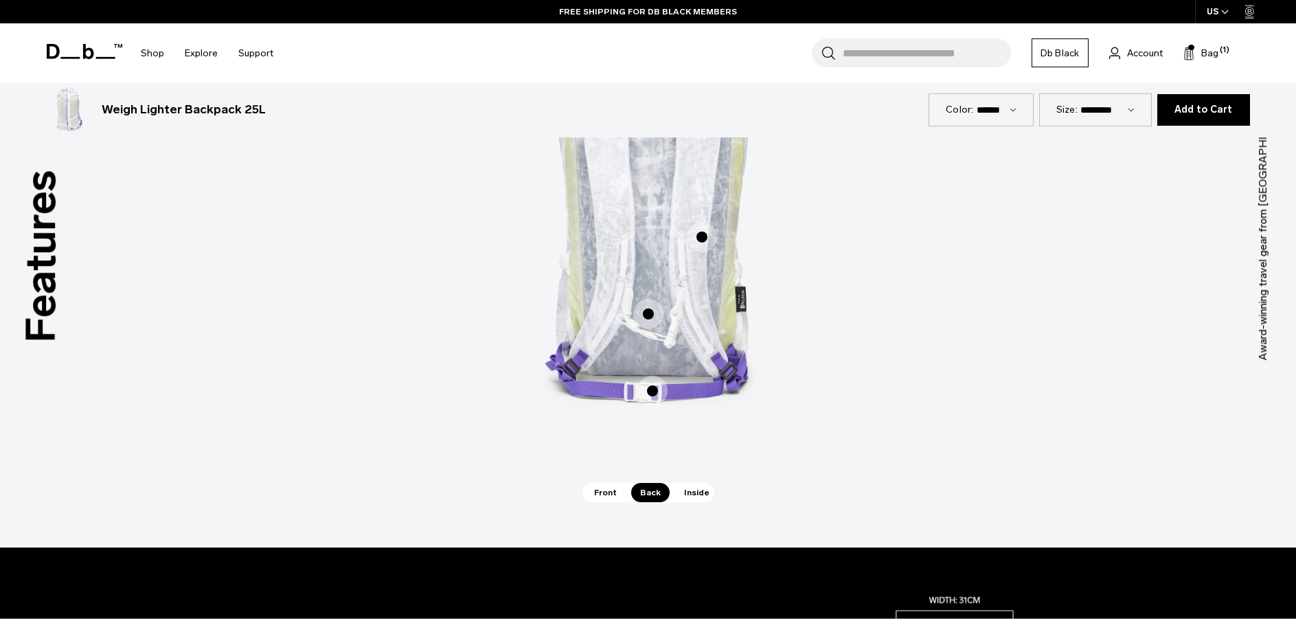
click at [695, 494] on span "Inside" at bounding box center [696, 492] width 43 height 19
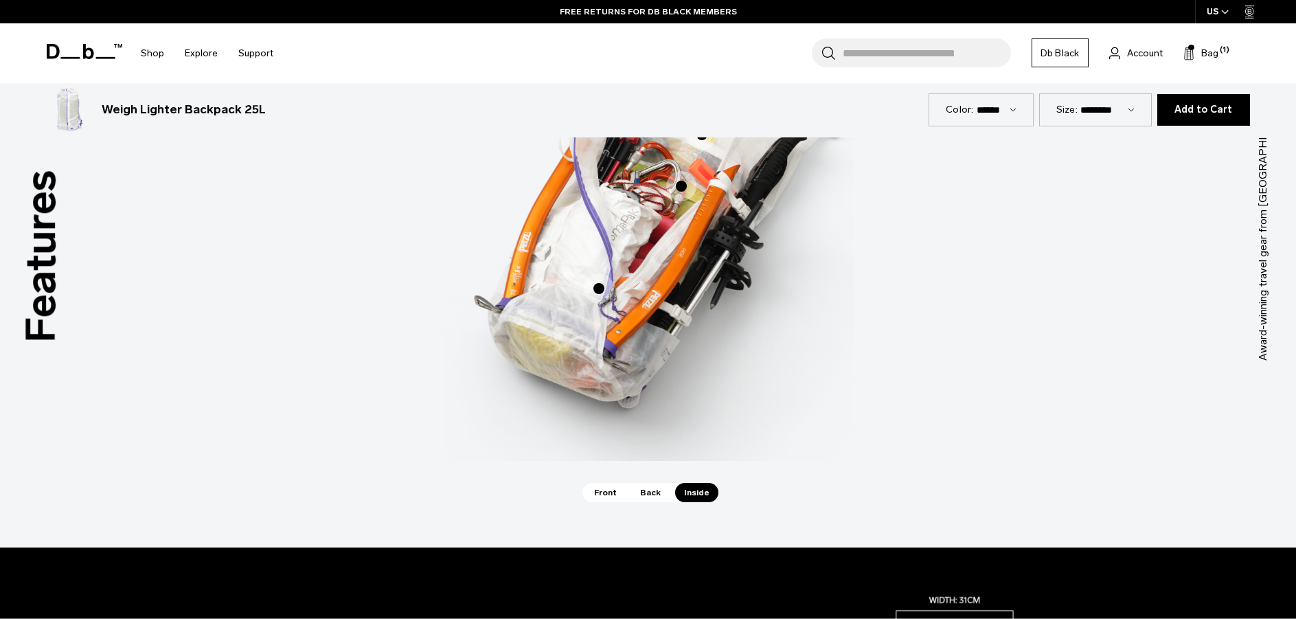
click at [650, 495] on span "Back" at bounding box center [650, 492] width 38 height 19
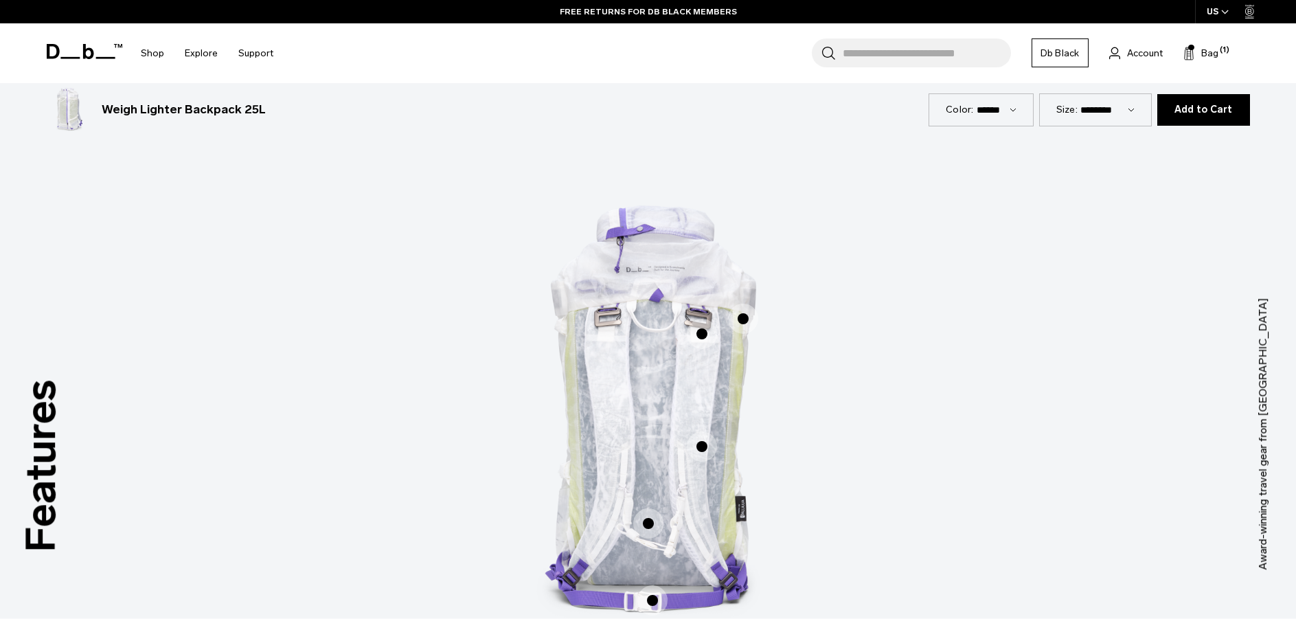
scroll to position [756, 0]
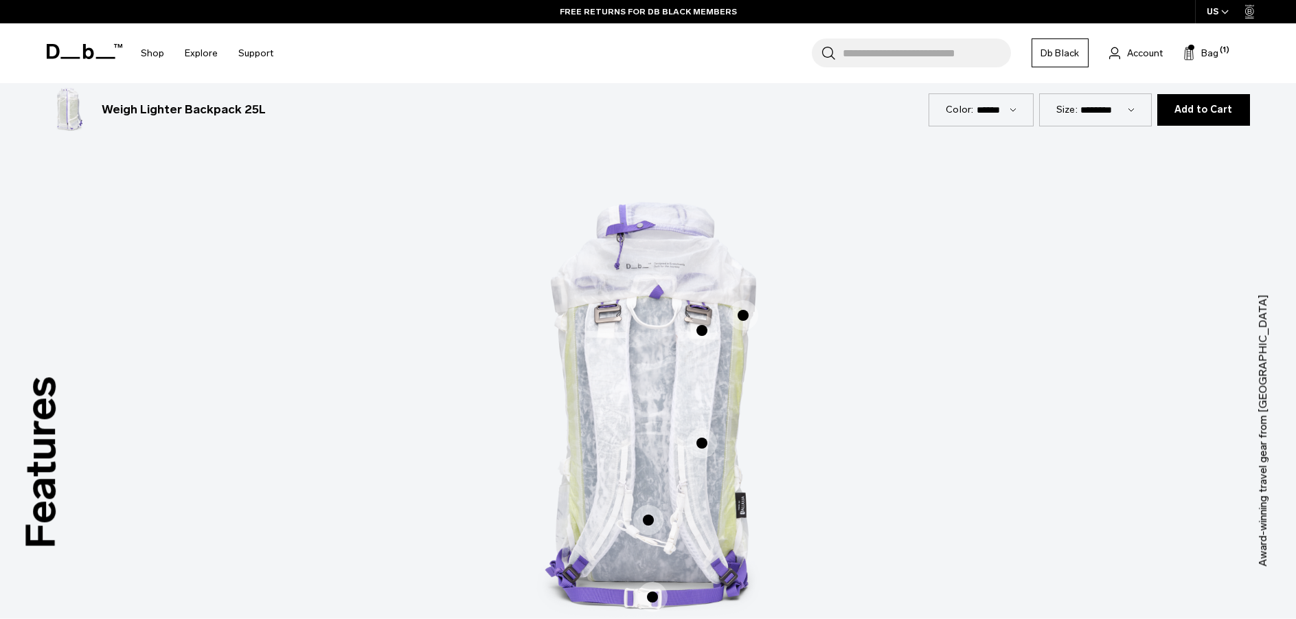
click at [648, 515] on span "2 / 3" at bounding box center [648, 520] width 30 height 30
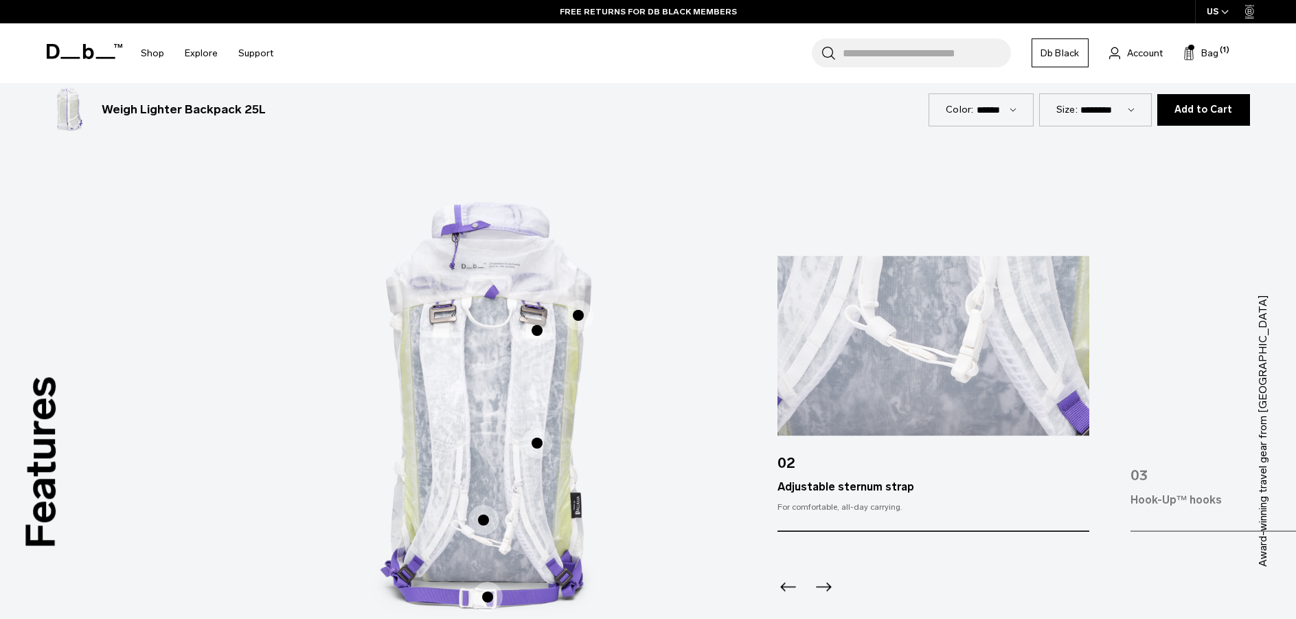
click at [539, 448] on span "2 / 3" at bounding box center [537, 443] width 30 height 30
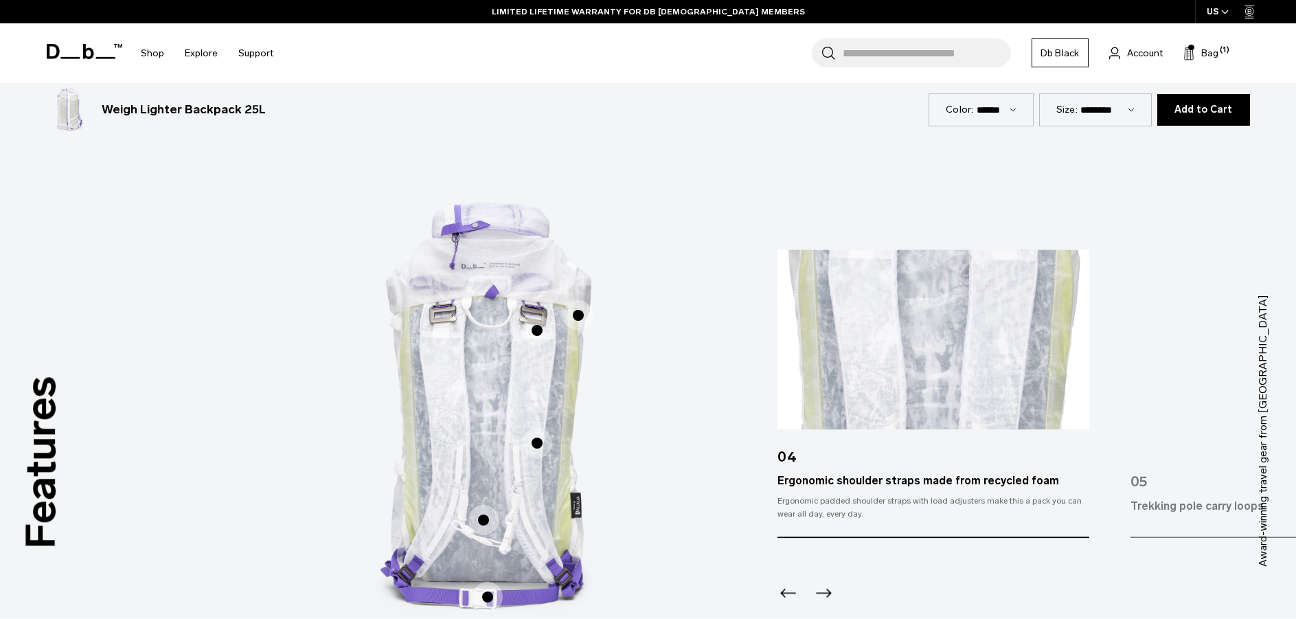
click at [530, 329] on span "2 / 3" at bounding box center [537, 330] width 30 height 30
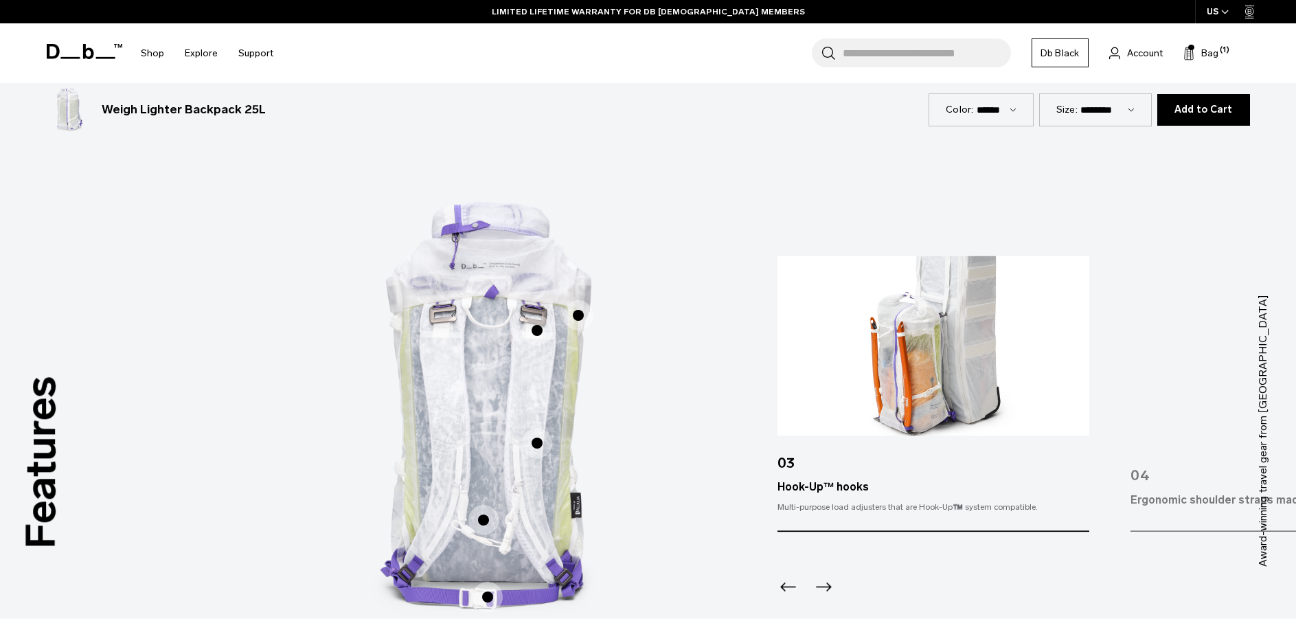
click at [580, 314] on span "2 / 3" at bounding box center [578, 315] width 30 height 30
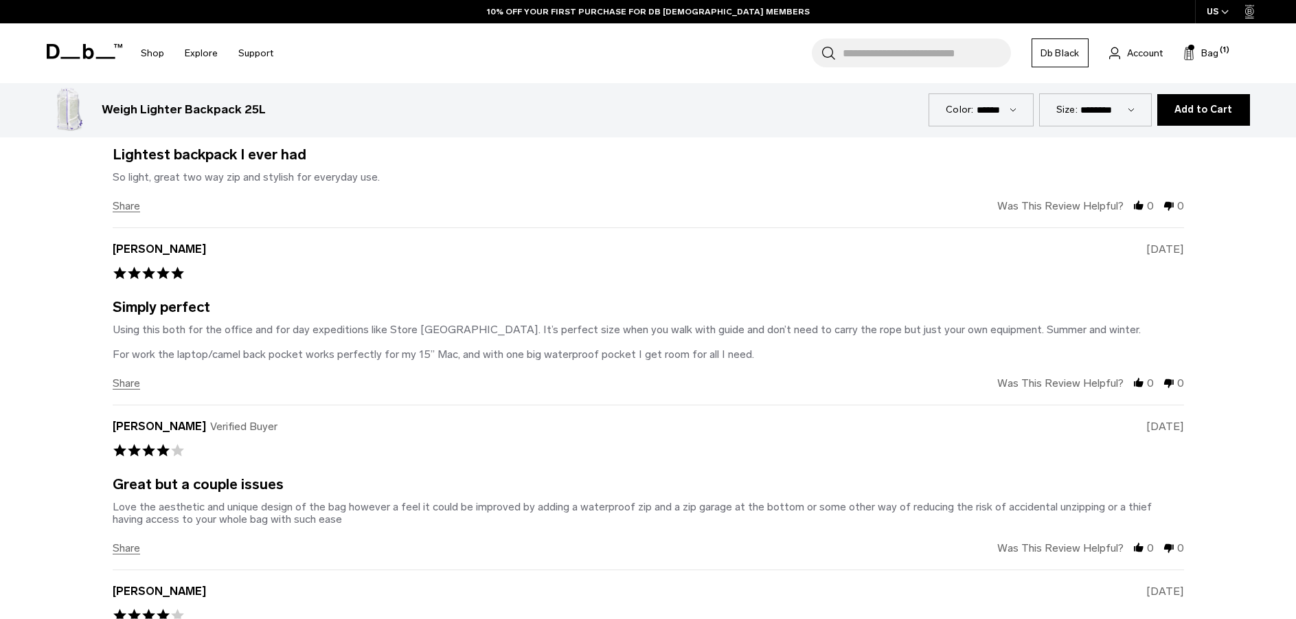
scroll to position [3366, 0]
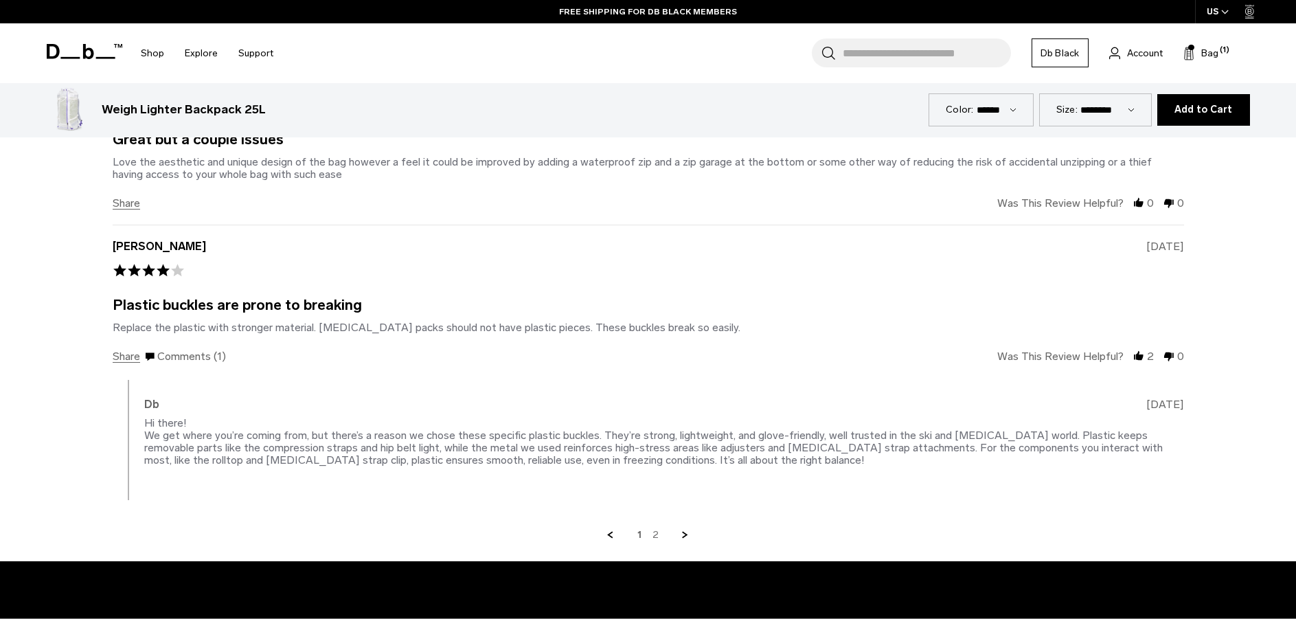
click at [657, 536] on link "2" at bounding box center [656, 535] width 6 height 12
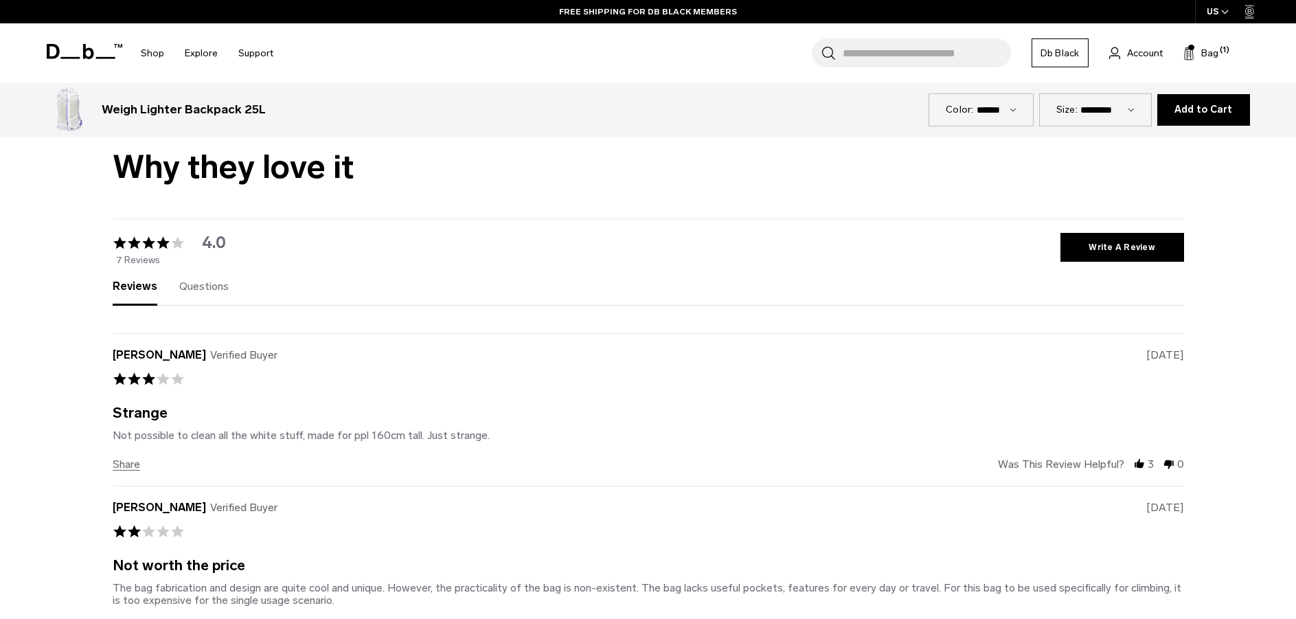
scroll to position [2616, 0]
